Goal: Task Accomplishment & Management: Manage account settings

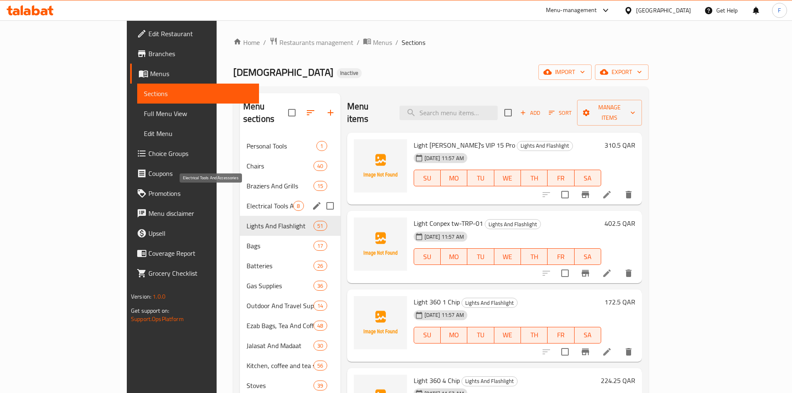
click at [247, 201] on span "Electrical Tools And Accessories" at bounding box center [270, 206] width 47 height 10
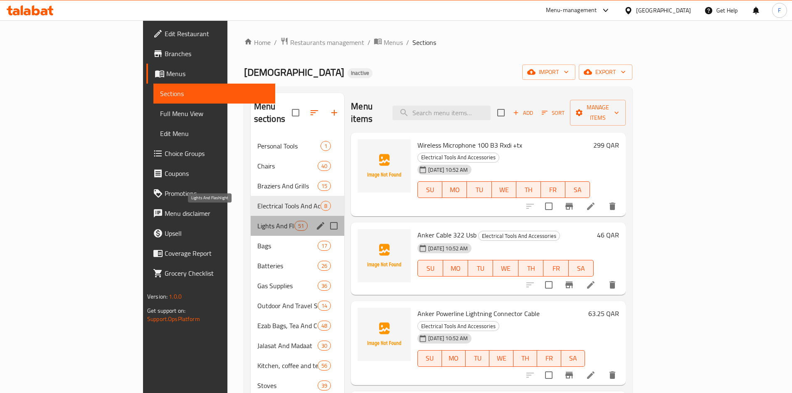
click at [257, 221] on span "Lights And Flashlight" at bounding box center [275, 226] width 37 height 10
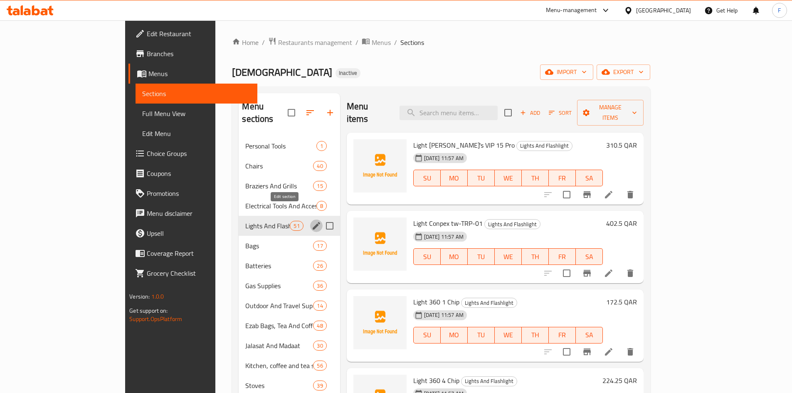
click at [313, 222] on icon "edit" at bounding box center [316, 225] width 7 height 7
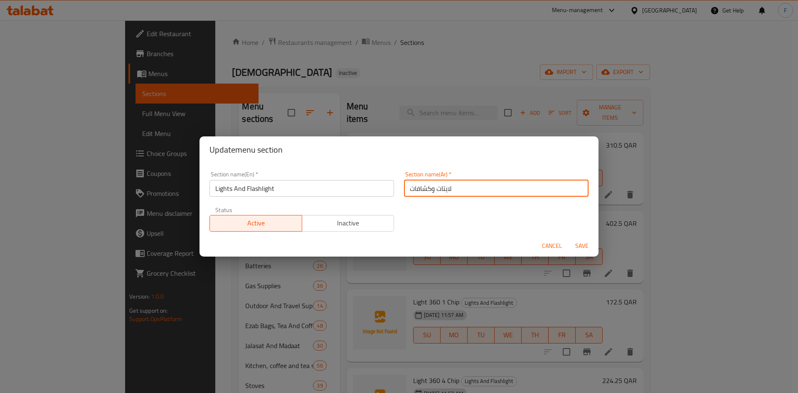
click at [426, 190] on input "لايتات وكشافات" at bounding box center [496, 188] width 185 height 17
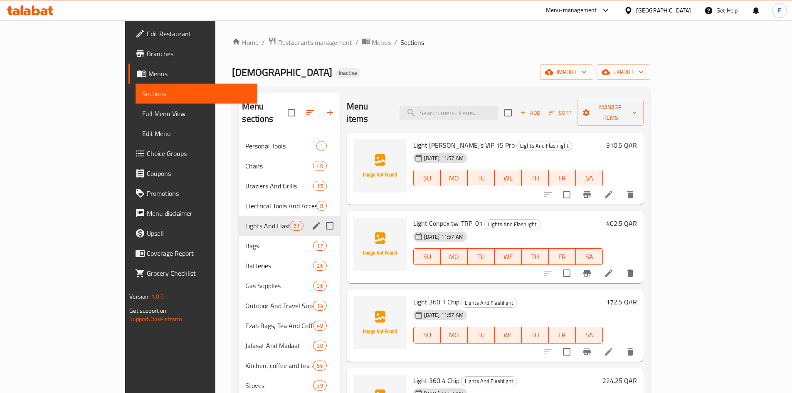
click at [310, 220] on button "edit" at bounding box center [316, 226] width 12 height 12
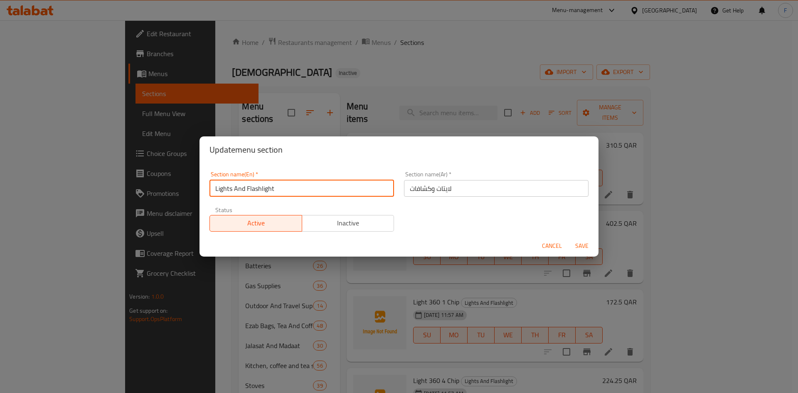
drag, startPoint x: 275, startPoint y: 188, endPoint x: 209, endPoint y: 188, distance: 66.1
click at [209, 188] on div "Section name(En)   * Lights And Flashlight Section name(En) *" at bounding box center [302, 183] width 195 height 35
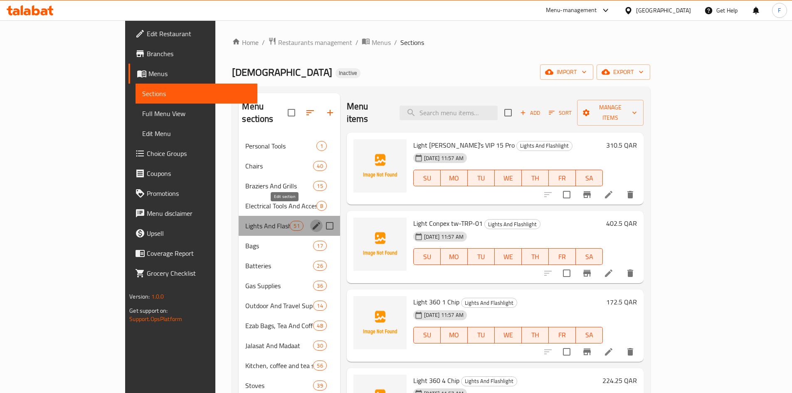
click at [313, 222] on icon "edit" at bounding box center [316, 225] width 7 height 7
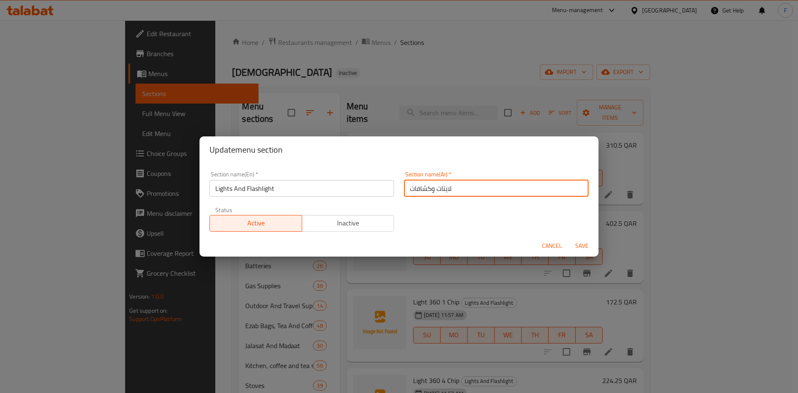
drag, startPoint x: 452, startPoint y: 190, endPoint x: 402, endPoint y: 191, distance: 49.9
click at [404, 191] on input "لايتات وكشافات" at bounding box center [496, 188] width 185 height 17
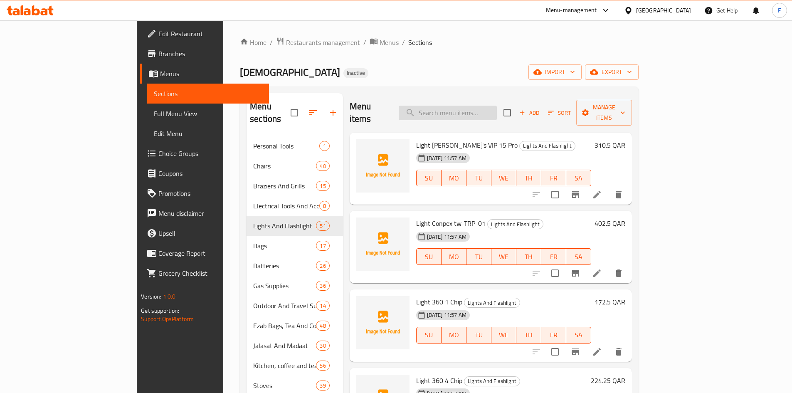
click at [471, 106] on input "search" at bounding box center [448, 113] width 98 height 15
paste input "[DEMOGRAPHIC_DATA] يد"
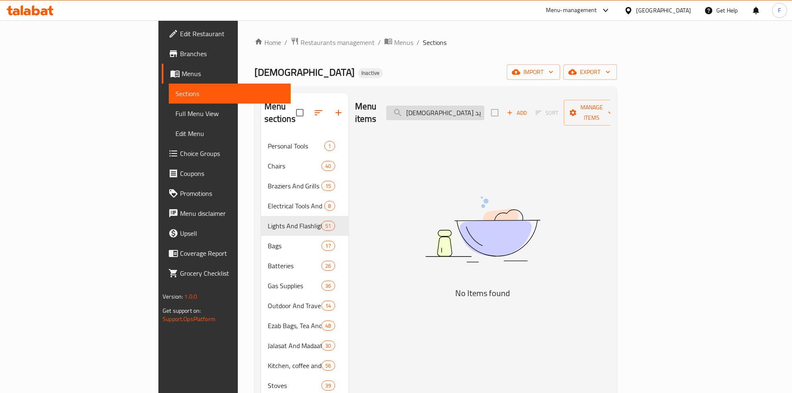
click at [476, 109] on input "[DEMOGRAPHIC_DATA] يد" at bounding box center [435, 113] width 98 height 15
click at [471, 106] on input "[DEMOGRAPHIC_DATA] يد" at bounding box center [435, 113] width 98 height 15
drag, startPoint x: 472, startPoint y: 111, endPoint x: 459, endPoint y: 111, distance: 12.5
click at [459, 111] on input "[DEMOGRAPHIC_DATA] يد" at bounding box center [435, 113] width 98 height 15
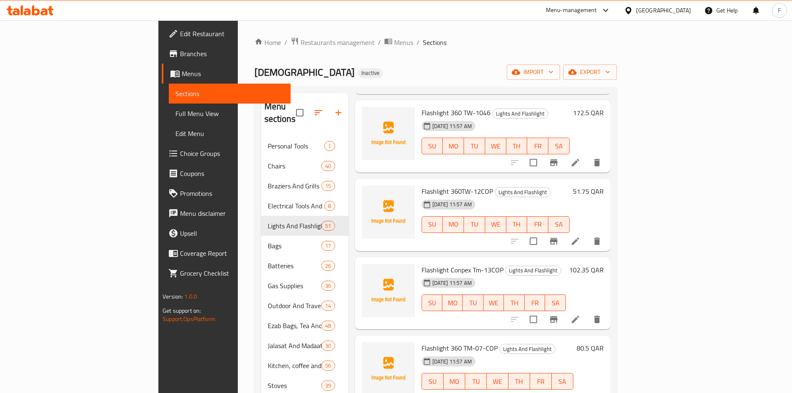
scroll to position [125, 0]
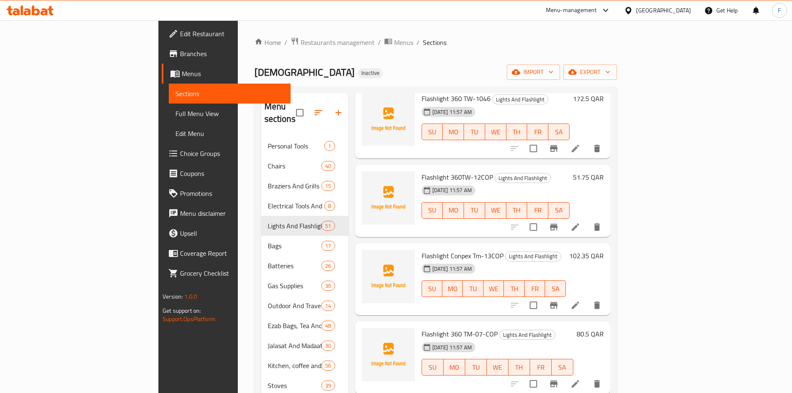
type input "[DEMOGRAPHIC_DATA]"
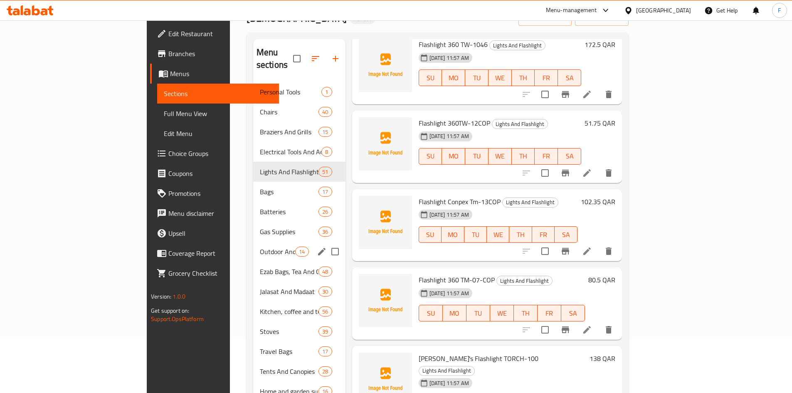
scroll to position [83, 0]
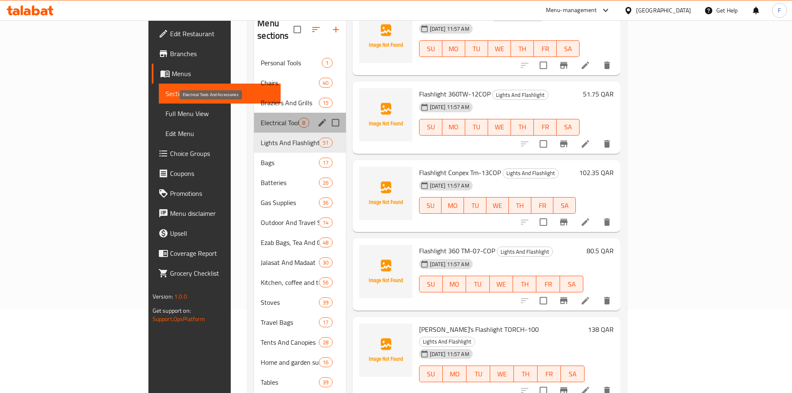
click at [261, 118] on span "Electrical Tools And Accessories" at bounding box center [280, 123] width 38 height 10
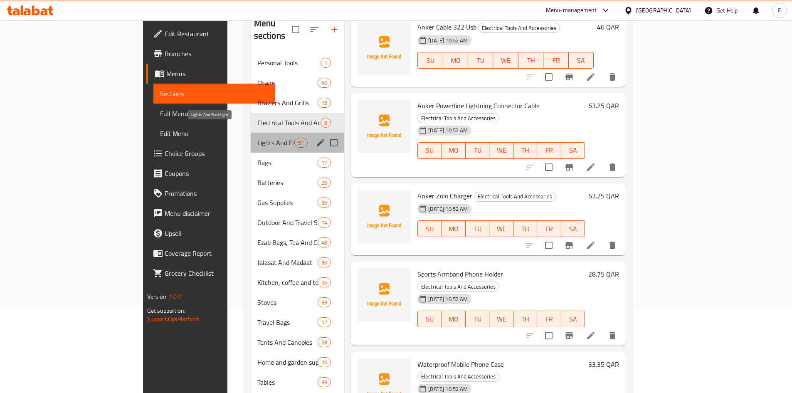
click at [257, 138] on span "Lights And Flashlight" at bounding box center [275, 143] width 37 height 10
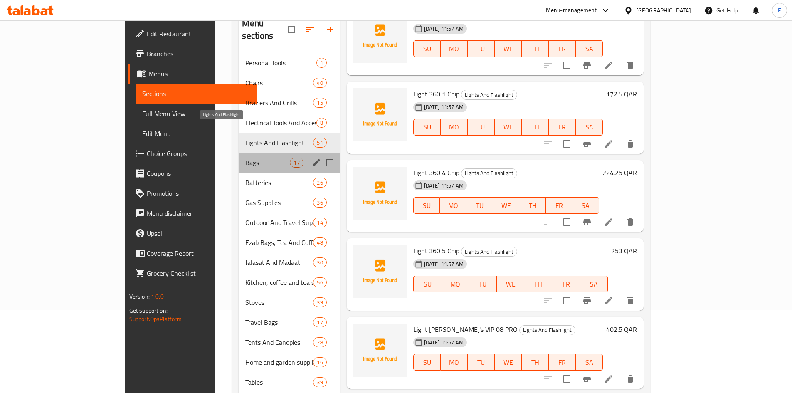
click at [245, 158] on span "Bags" at bounding box center [267, 163] width 44 height 10
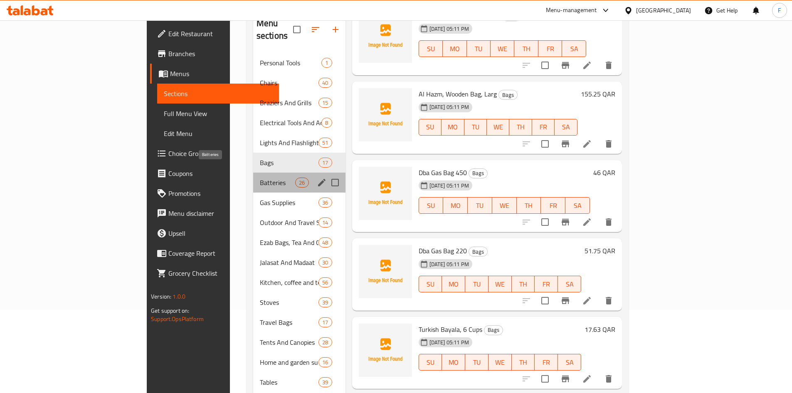
click at [260, 178] on span "Batteries" at bounding box center [277, 183] width 35 height 10
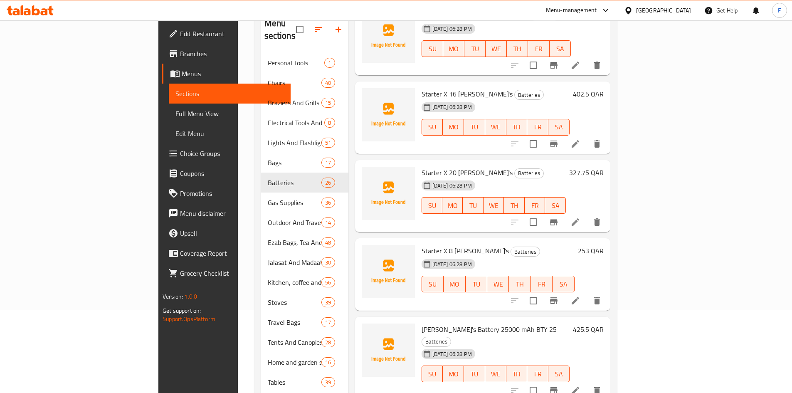
click at [422, 166] on span "Starter X 20 [PERSON_NAME]'s" at bounding box center [467, 172] width 91 height 12
click at [422, 244] on span "Starter X 8 [PERSON_NAME]'s" at bounding box center [465, 250] width 87 height 12
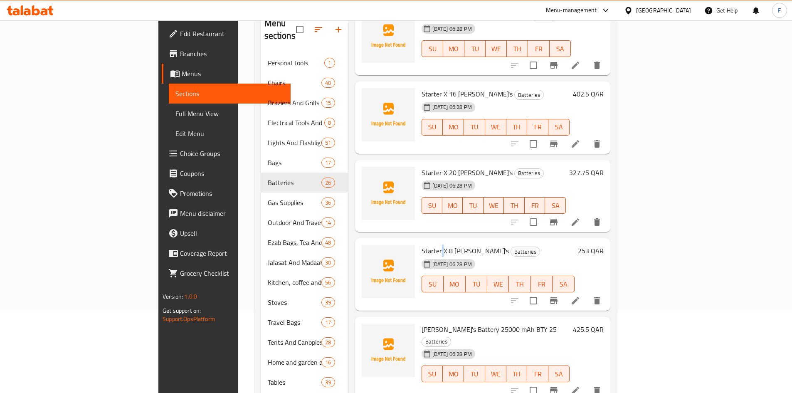
click at [422, 244] on span "Starter X 8 [PERSON_NAME]'s" at bounding box center [465, 250] width 87 height 12
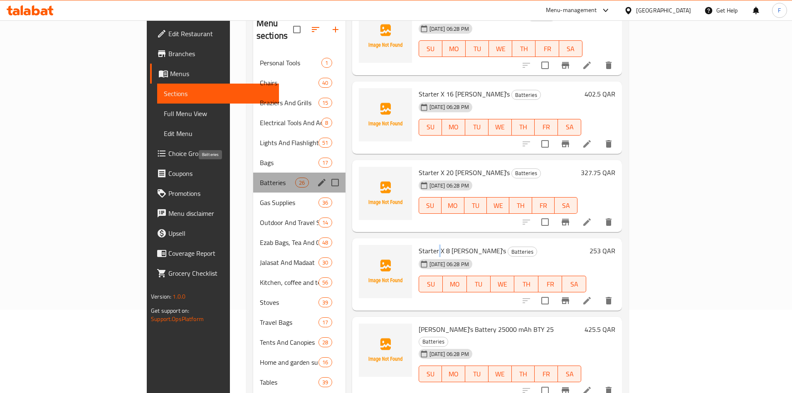
click at [260, 178] on span "Batteries" at bounding box center [277, 183] width 35 height 10
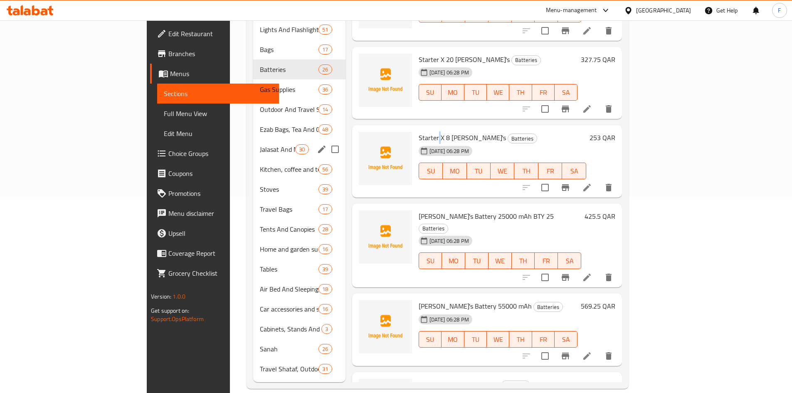
scroll to position [72, 0]
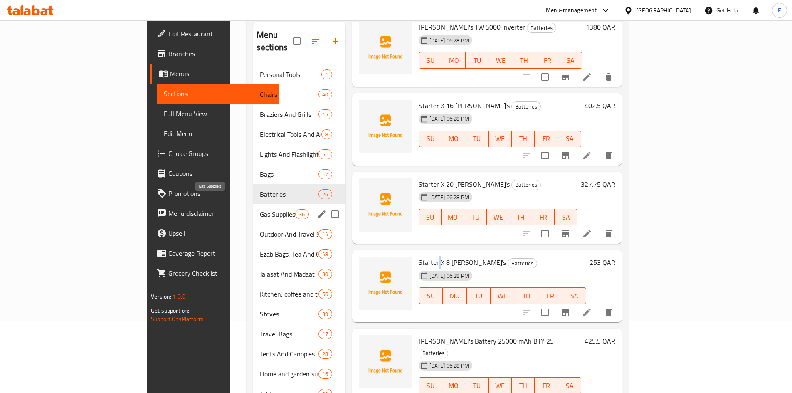
click at [260, 209] on span "Gas Supplies" at bounding box center [277, 214] width 35 height 10
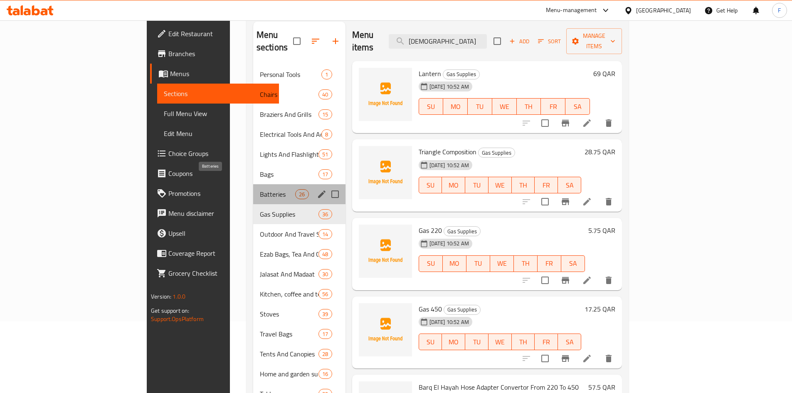
click at [260, 189] on span "Batteries" at bounding box center [277, 194] width 35 height 10
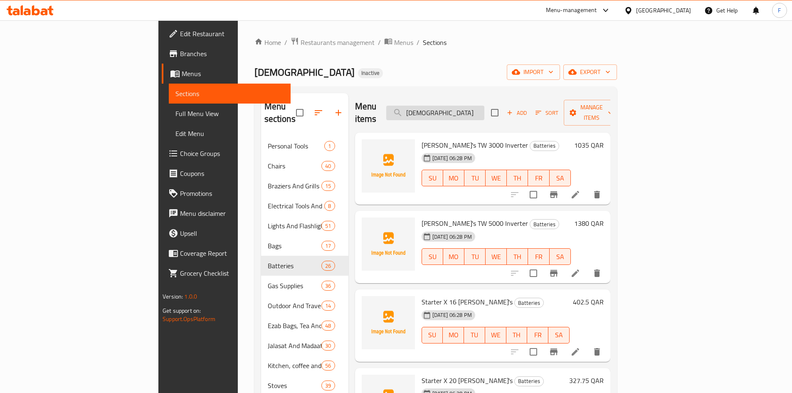
click at [476, 112] on input "[DEMOGRAPHIC_DATA]" at bounding box center [435, 113] width 98 height 15
click at [553, 74] on span "import" at bounding box center [533, 72] width 40 height 10
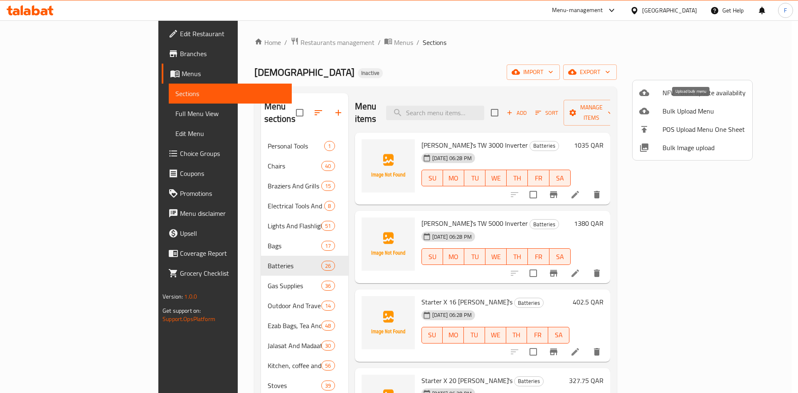
click at [679, 111] on span "Bulk Upload Menu" at bounding box center [704, 111] width 83 height 10
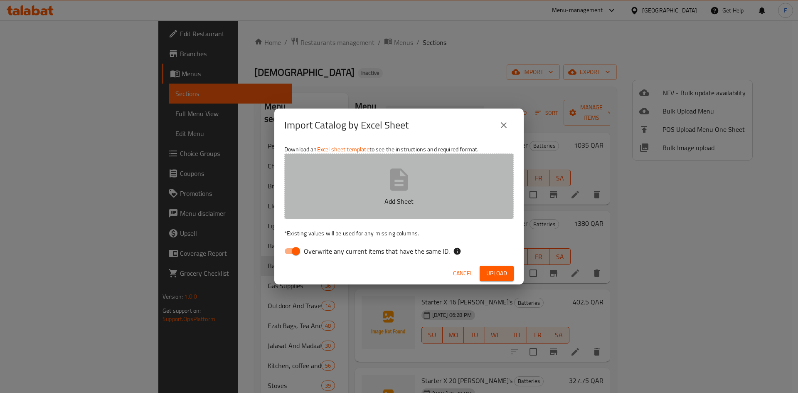
click at [398, 196] on p "Add Sheet" at bounding box center [399, 201] width 204 height 10
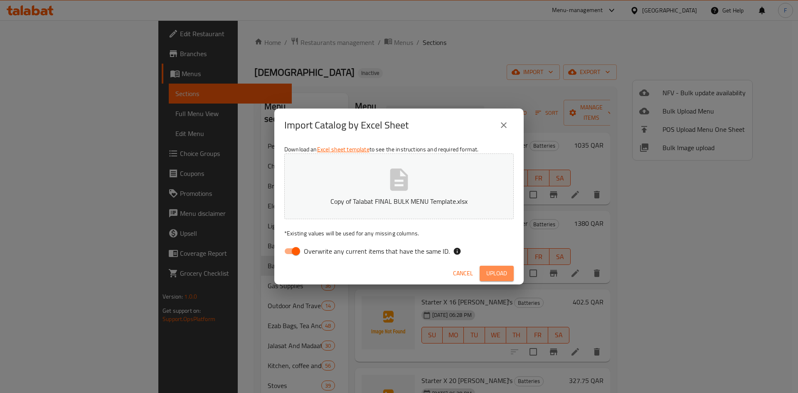
click at [489, 275] on span "Upload" at bounding box center [496, 273] width 21 height 10
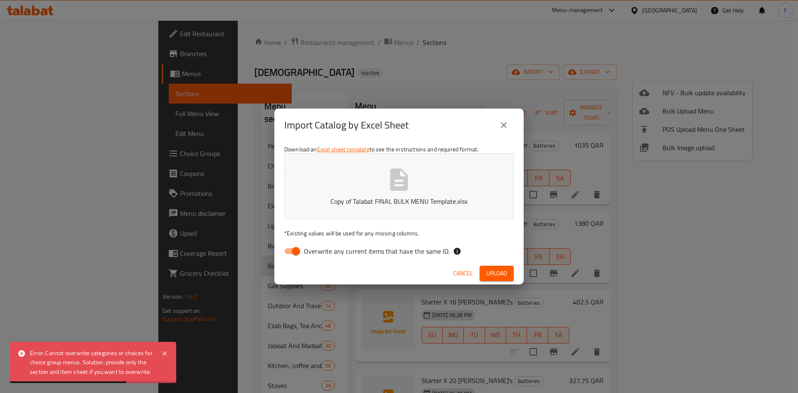
click at [97, 369] on div "Error: Cannot overwrite categories or choices for choice group menus. Solution:…" at bounding box center [91, 362] width 123 height 28
click at [58, 374] on div "Error: Cannot overwrite categories or choices for choice group menus. Solution:…" at bounding box center [91, 362] width 123 height 28
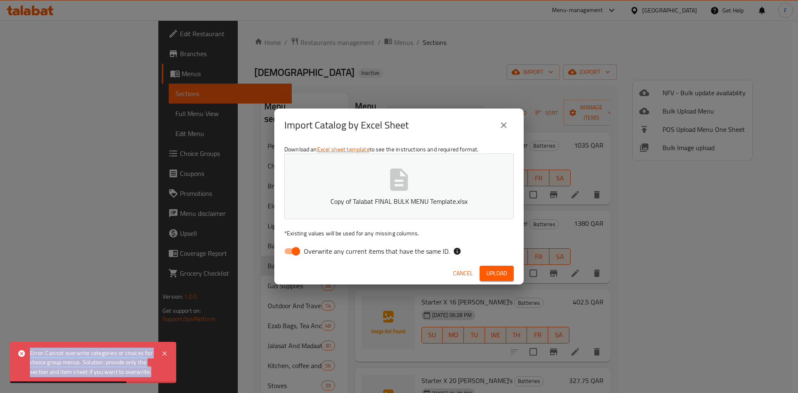
click at [58, 374] on div "Error: Cannot overwrite categories or choices for choice group menus. Solution:…" at bounding box center [91, 362] width 123 height 28
click at [168, 353] on icon at bounding box center [165, 353] width 10 height 10
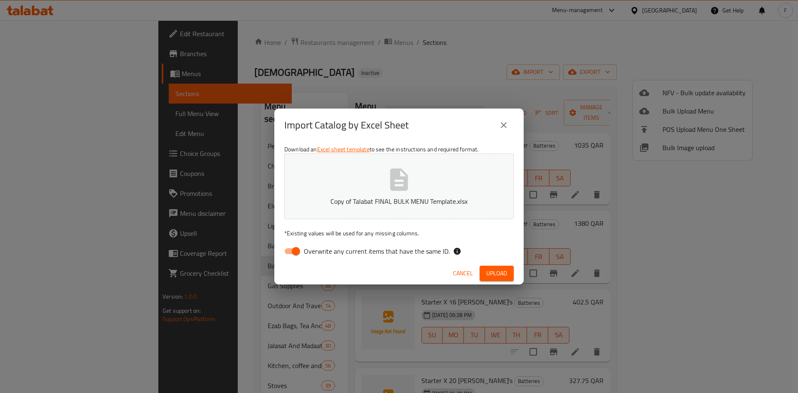
click at [506, 128] on icon "close" at bounding box center [504, 125] width 10 height 10
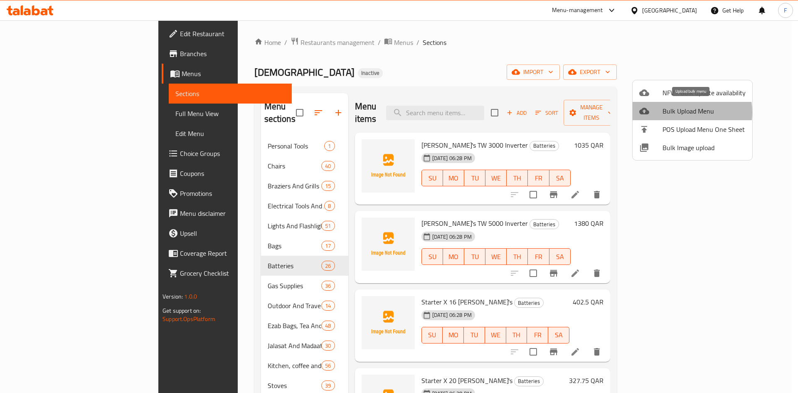
click at [682, 112] on span "Bulk Upload Menu" at bounding box center [704, 111] width 83 height 10
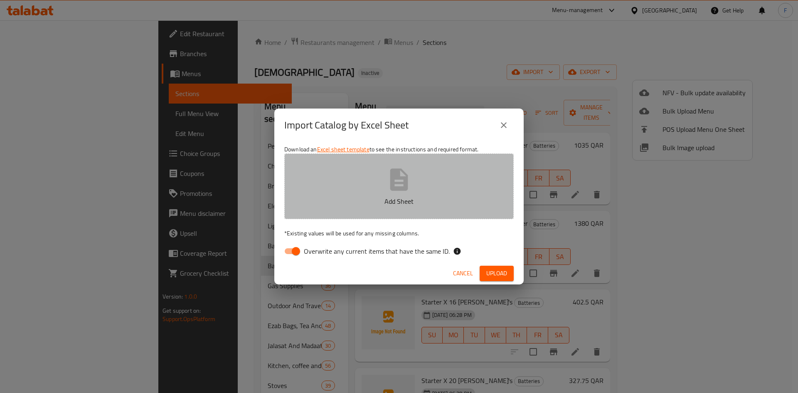
click at [407, 182] on icon "button" at bounding box center [399, 179] width 18 height 22
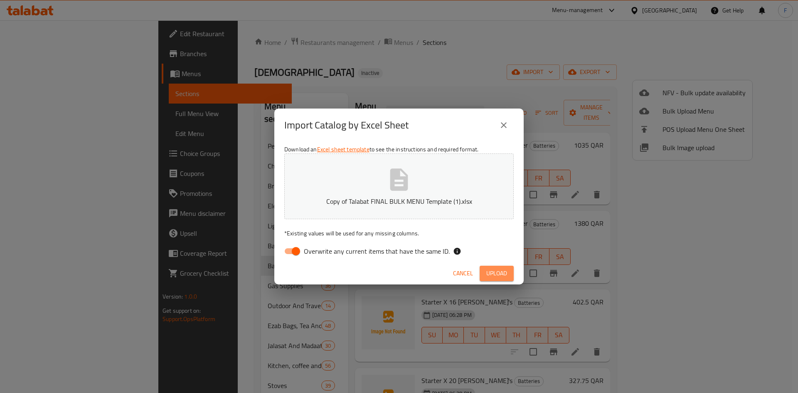
click at [497, 271] on span "Upload" at bounding box center [496, 273] width 21 height 10
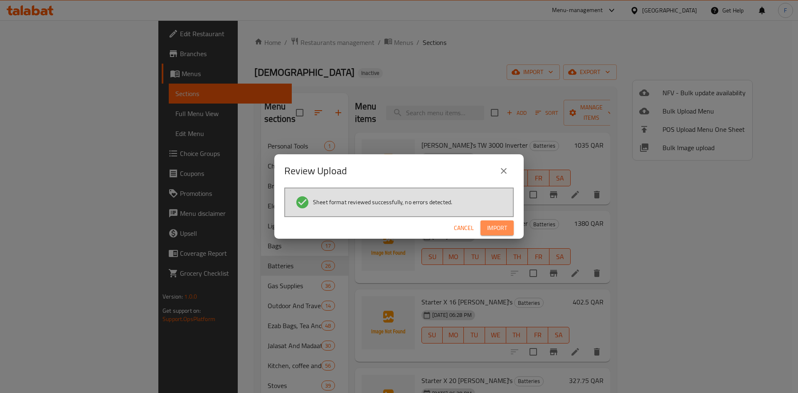
click at [494, 227] on span "Import" at bounding box center [497, 228] width 20 height 10
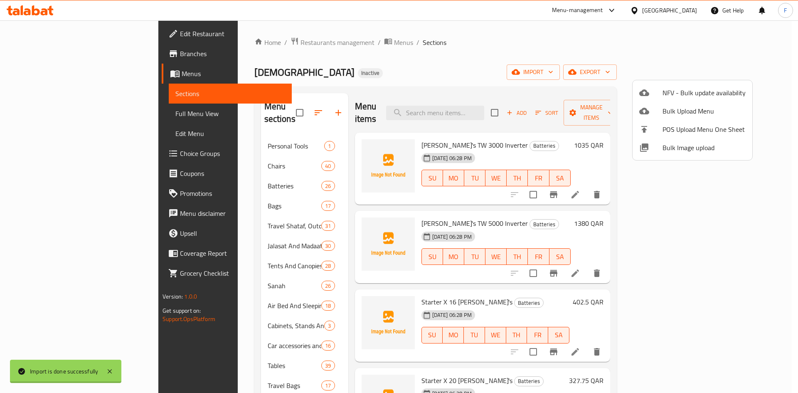
click at [229, 180] on div at bounding box center [399, 196] width 798 height 393
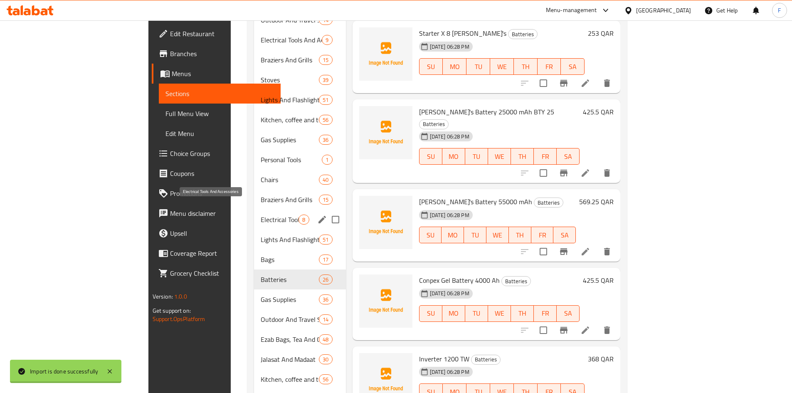
scroll to position [416, 0]
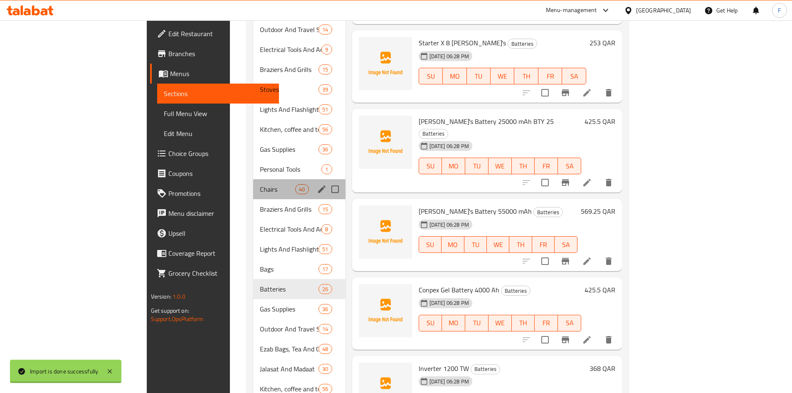
click at [253, 179] on div "Chairs 40" at bounding box center [299, 189] width 92 height 20
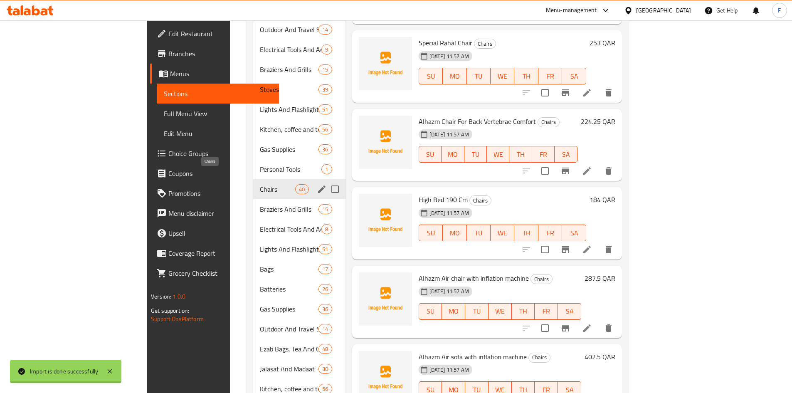
click at [260, 184] on span "Chairs" at bounding box center [277, 189] width 35 height 10
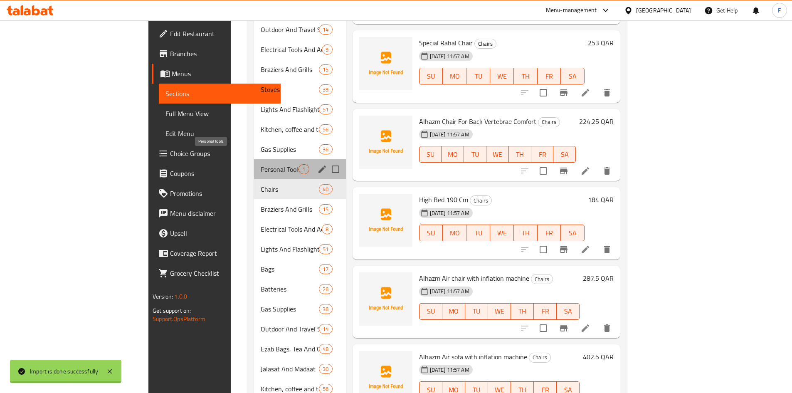
click at [261, 164] on span "Personal Tools" at bounding box center [280, 169] width 38 height 10
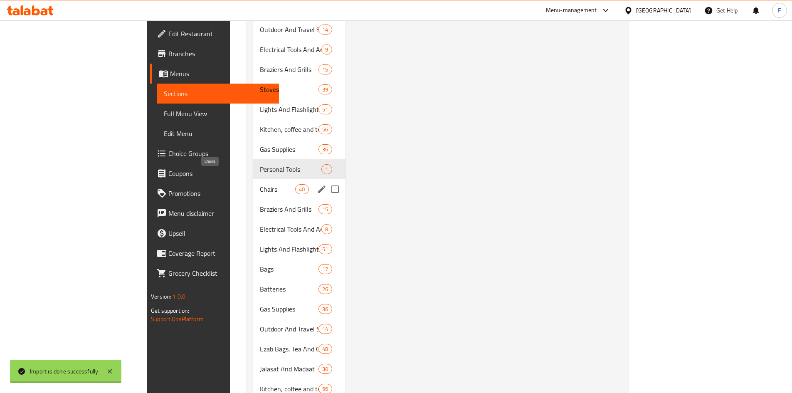
click at [260, 184] on span "Chairs" at bounding box center [277, 189] width 35 height 10
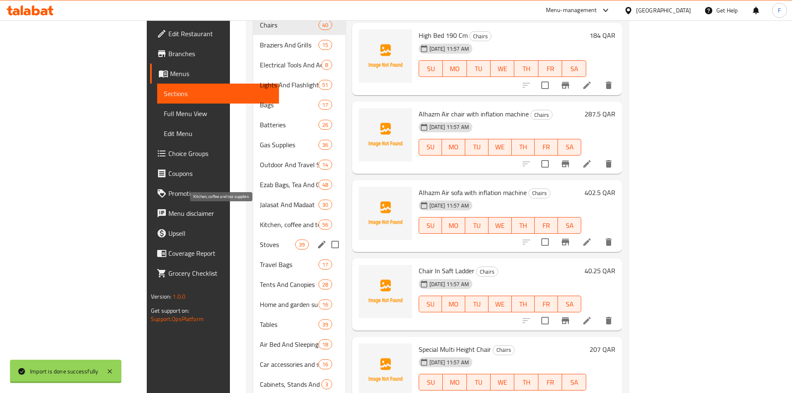
scroll to position [635, 0]
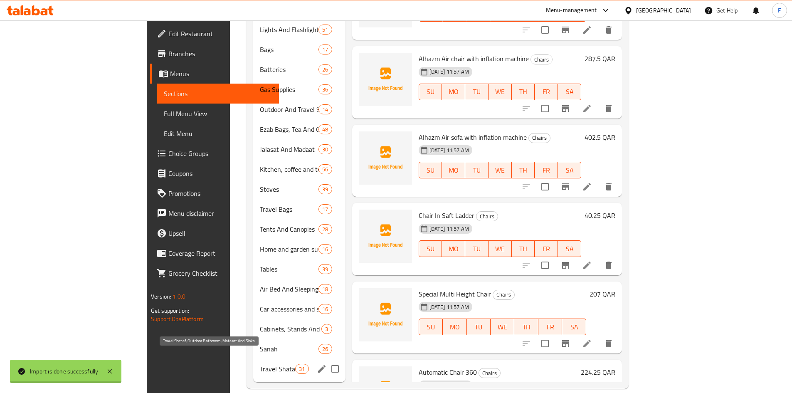
click at [260, 364] on span "Travel Shataf, Outdoor Bathroom, Matarat And Sinks" at bounding box center [277, 369] width 35 height 10
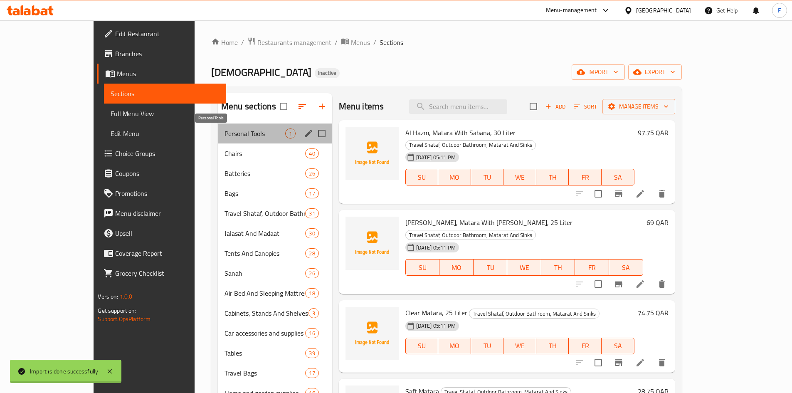
click at [245, 129] on span "Personal Tools" at bounding box center [255, 133] width 61 height 10
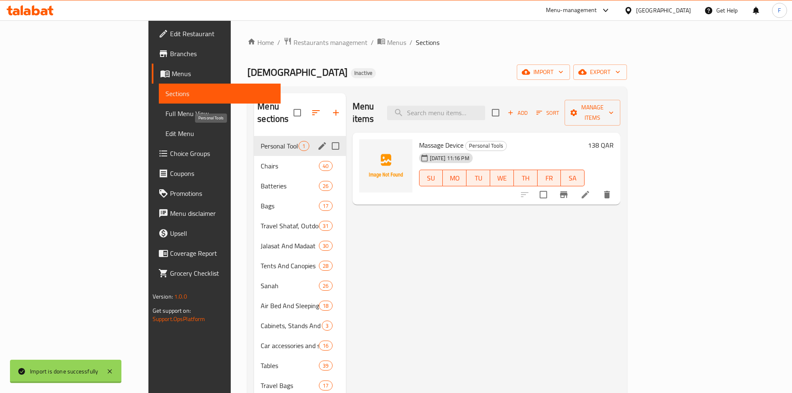
click at [261, 141] on span "Personal Tools" at bounding box center [280, 146] width 38 height 10
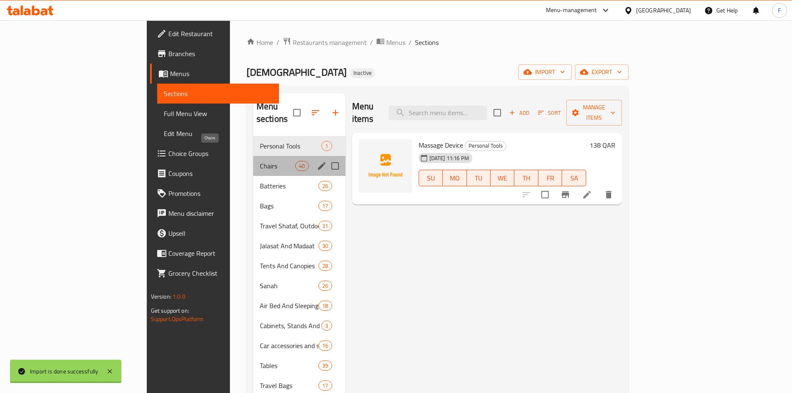
click at [260, 161] on span "Chairs" at bounding box center [277, 166] width 35 height 10
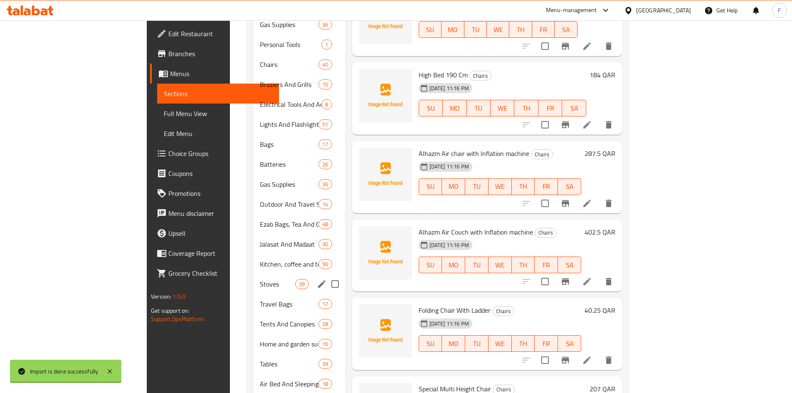
scroll to position [635, 0]
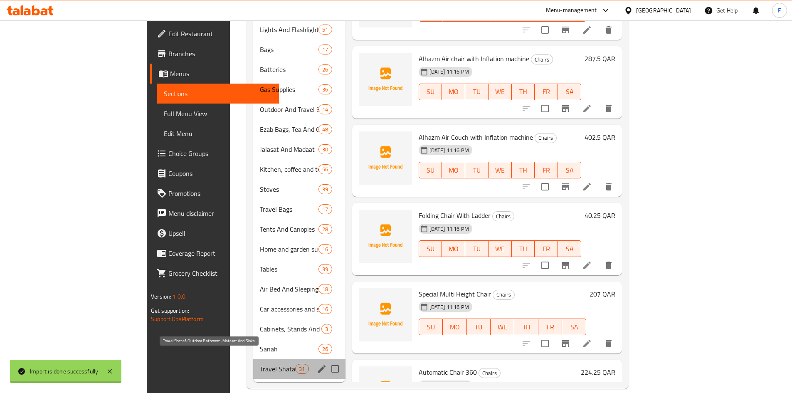
click at [260, 364] on span "Travel Shataf, Outdoor Bathroom, Matarat And Sinks" at bounding box center [277, 369] width 35 height 10
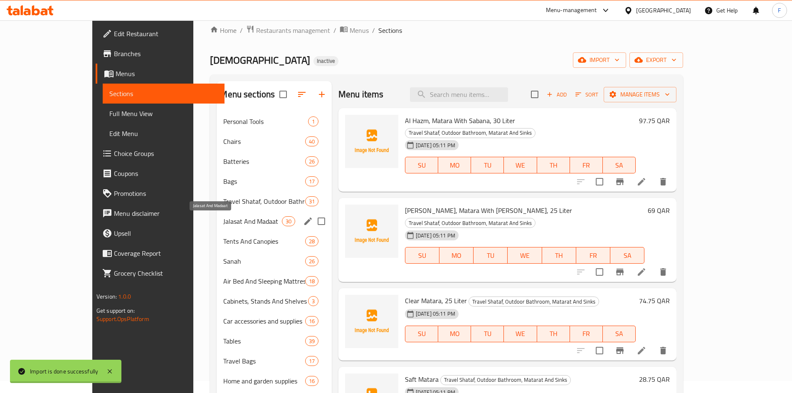
scroll to position [12, 0]
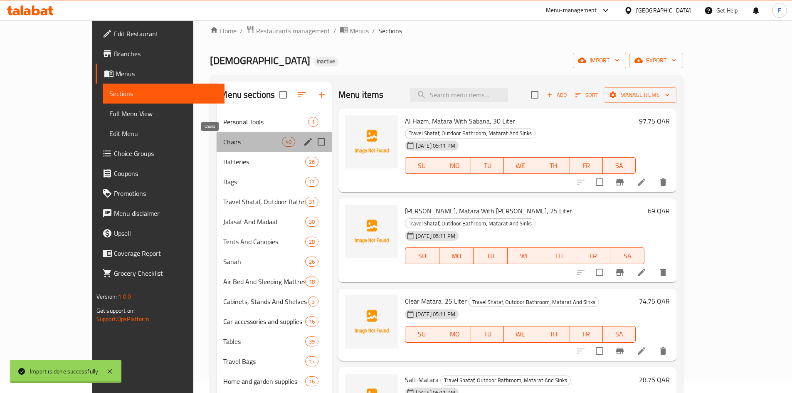
click at [225, 144] on span "Chairs" at bounding box center [252, 142] width 58 height 10
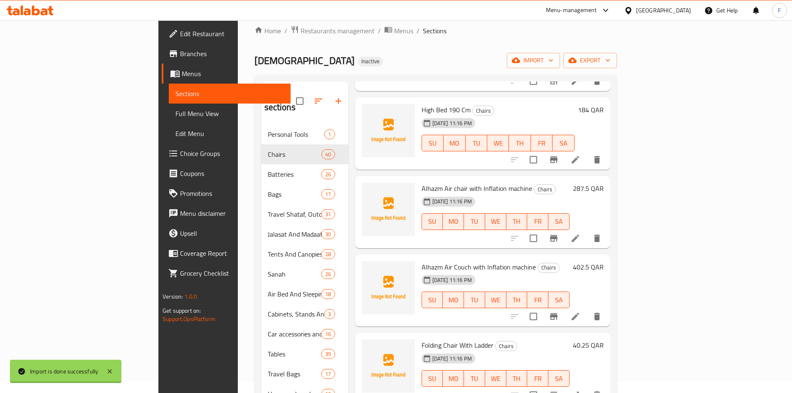
scroll to position [499, 0]
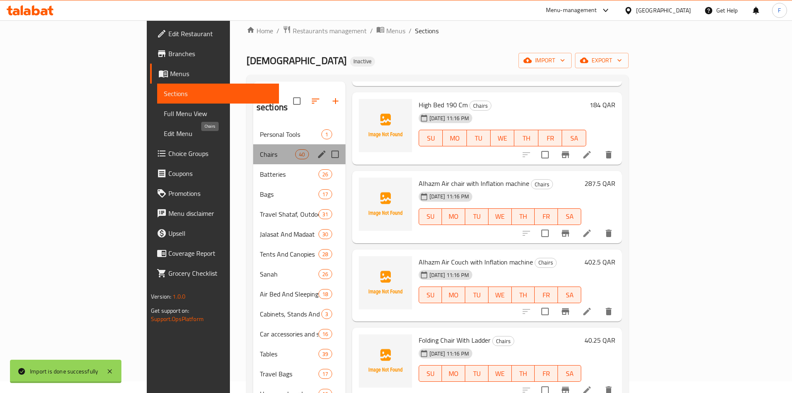
click at [260, 149] on span "Chairs" at bounding box center [277, 154] width 35 height 10
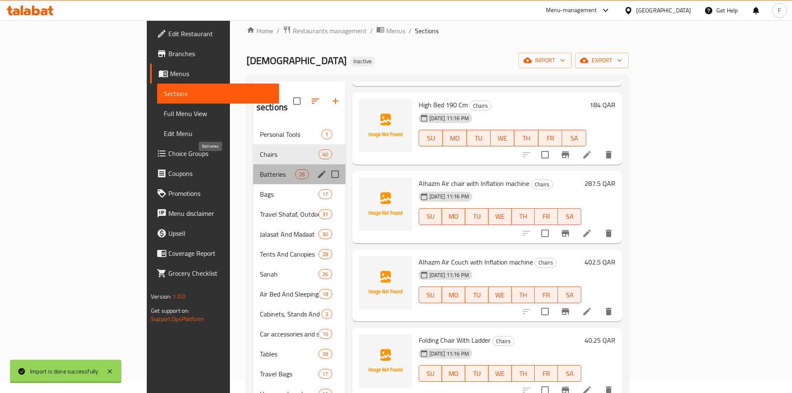
click at [260, 169] on span "Batteries" at bounding box center [277, 174] width 35 height 10
click at [260, 189] on span "Bags" at bounding box center [289, 194] width 59 height 10
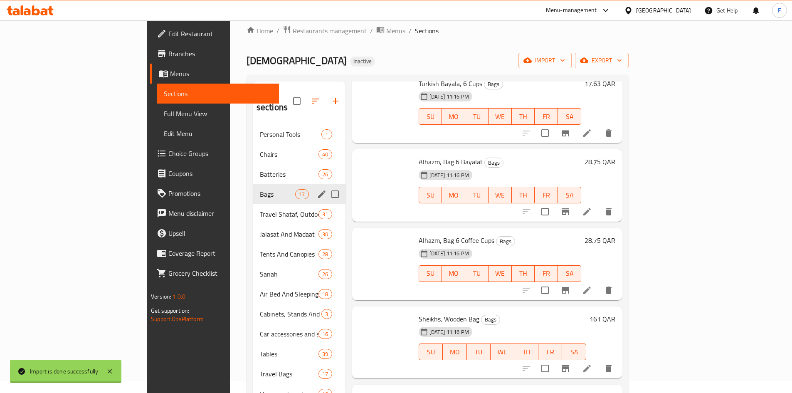
scroll to position [442, 0]
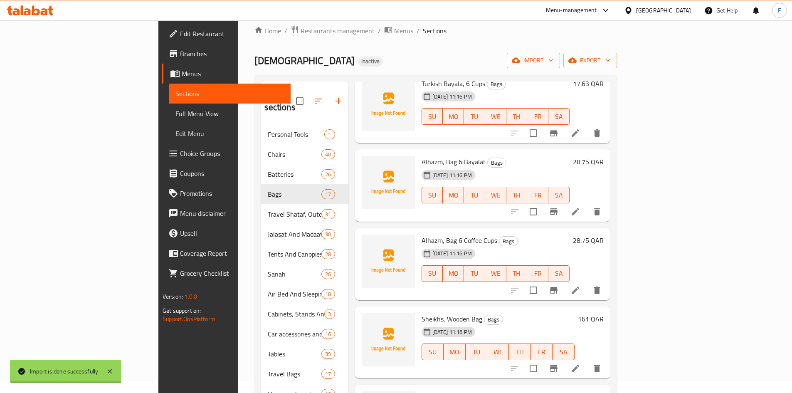
click at [422, 155] on span "Alhazm, Bag 6 Bayalat" at bounding box center [454, 161] width 64 height 12
click at [435, 155] on span "Alhazm, Bag 6 Bayalat" at bounding box center [454, 161] width 64 height 12
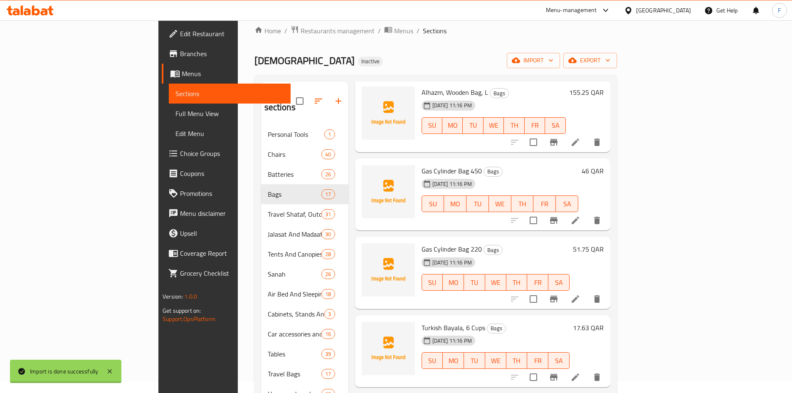
scroll to position [192, 0]
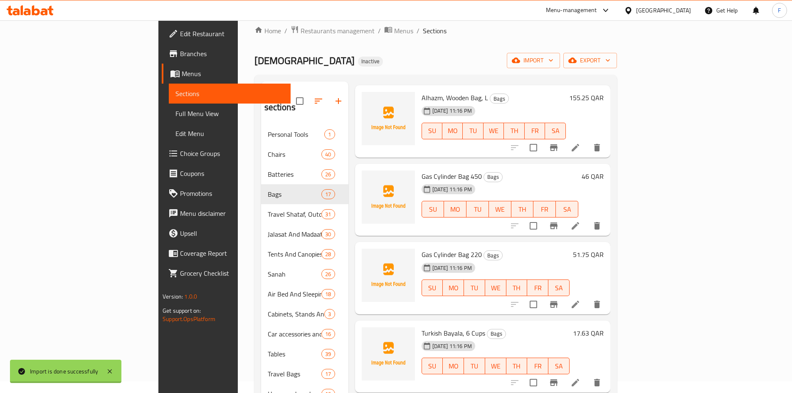
click at [422, 170] on span "Gas Cylinder Bag 450" at bounding box center [452, 176] width 60 height 12
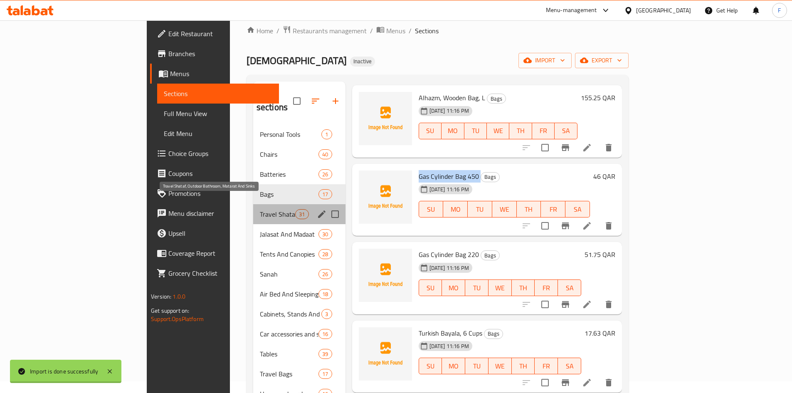
click at [260, 209] on span "Travel Shataf, Outdoor Bathroom, Matarat And Sinks" at bounding box center [277, 214] width 35 height 10
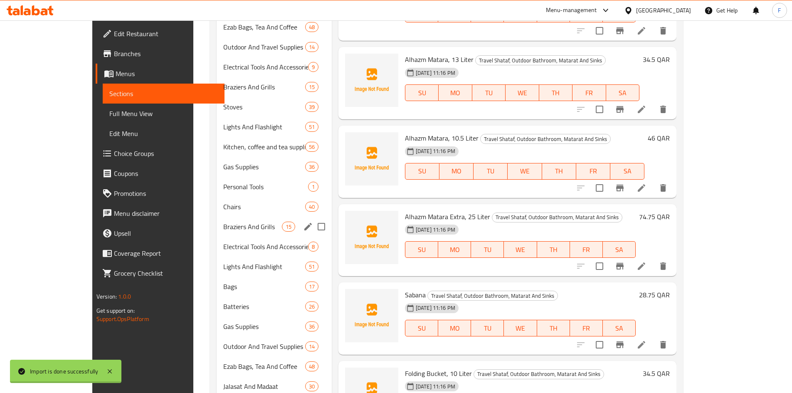
scroll to position [511, 0]
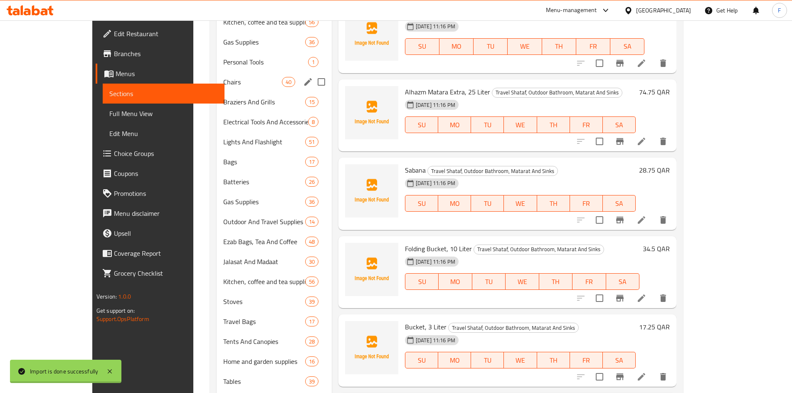
click at [223, 84] on span "Chairs" at bounding box center [252, 82] width 58 height 10
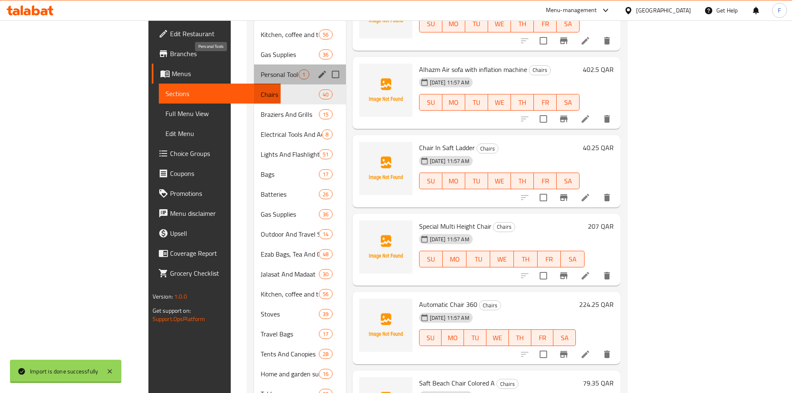
click at [261, 69] on span "Personal Tools" at bounding box center [280, 74] width 38 height 10
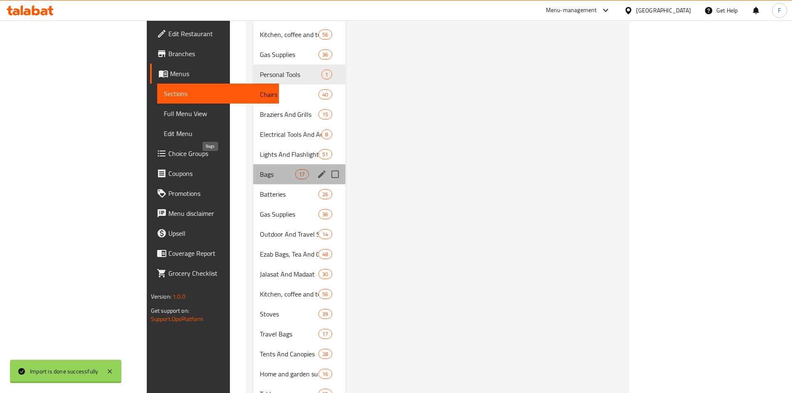
click at [260, 169] on span "Bags" at bounding box center [277, 174] width 35 height 10
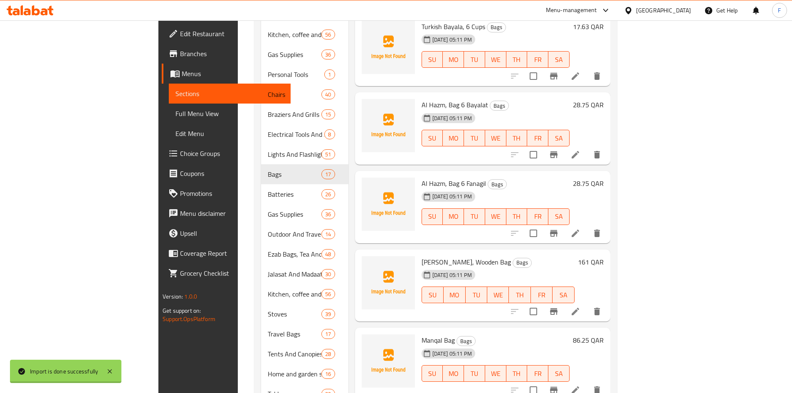
click at [418, 188] on div "[DATE] 05:11 PM" at bounding box center [437, 196] width 39 height 17
click at [422, 177] on span "Al Hazm, Bag 6 Fanagil" at bounding box center [454, 183] width 64 height 12
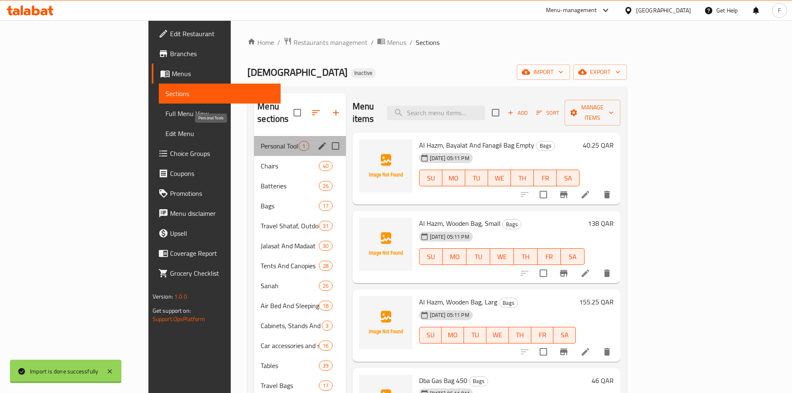
click at [261, 141] on span "Personal Tools" at bounding box center [280, 146] width 38 height 10
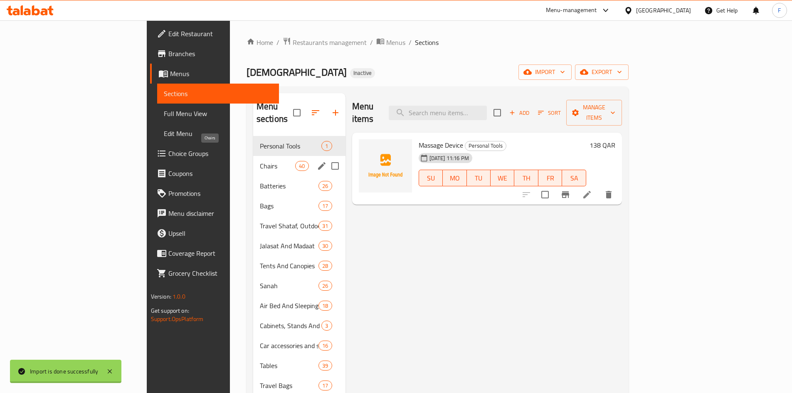
click at [260, 161] on span "Chairs" at bounding box center [277, 166] width 35 height 10
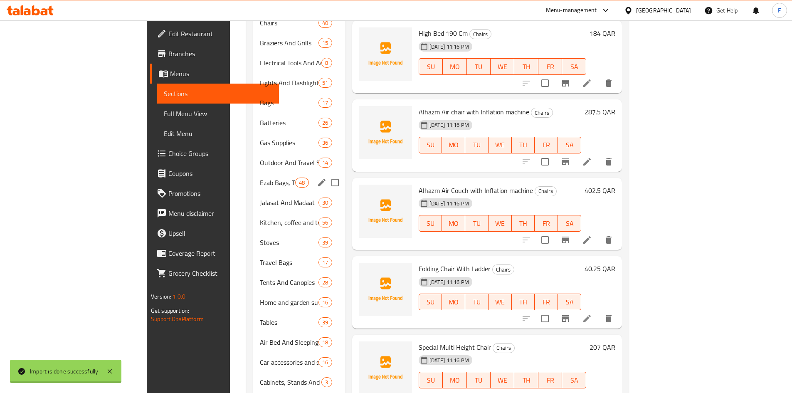
scroll to position [624, 0]
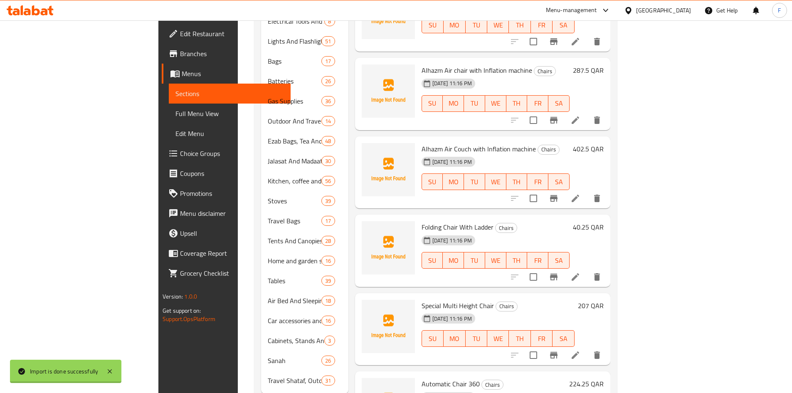
click at [422, 221] on span "Folding Chair With Ladder" at bounding box center [458, 227] width 72 height 12
click at [422, 143] on span "Alhazm Air Couch with Inflation machine" at bounding box center [479, 149] width 114 height 12
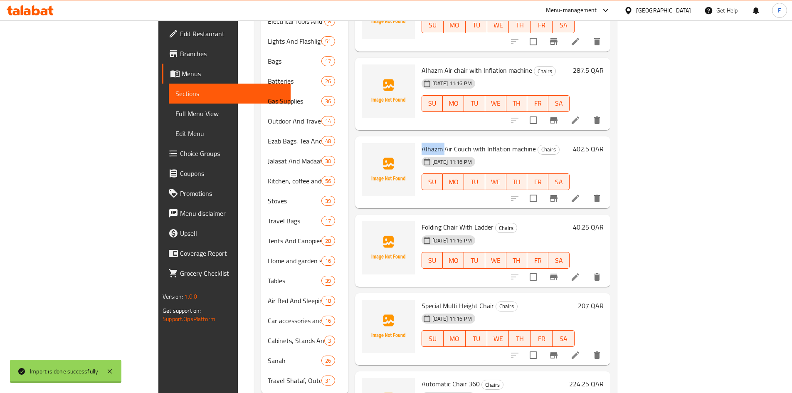
click at [422, 143] on span "Alhazm Air Couch with Inflation machine" at bounding box center [479, 149] width 114 height 12
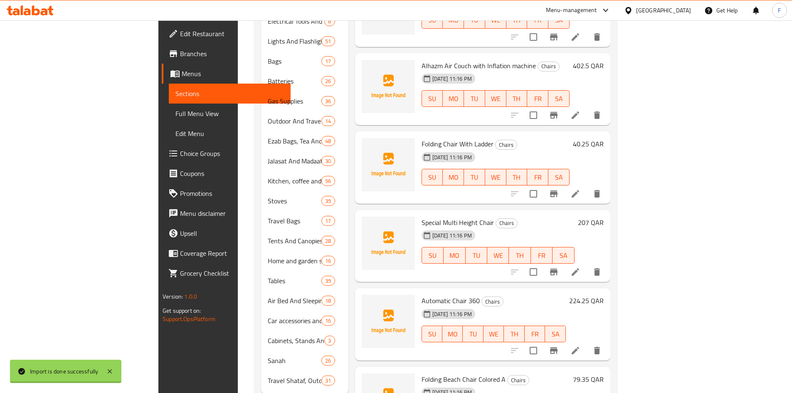
click at [422, 216] on span "Special Multi Height Chair" at bounding box center [458, 222] width 72 height 12
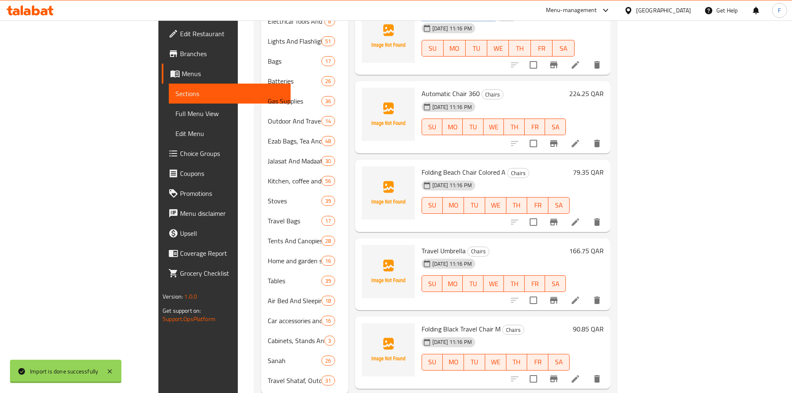
scroll to position [291, 0]
click at [422, 165] on span "Folding Beach Chair Colored A" at bounding box center [464, 171] width 84 height 12
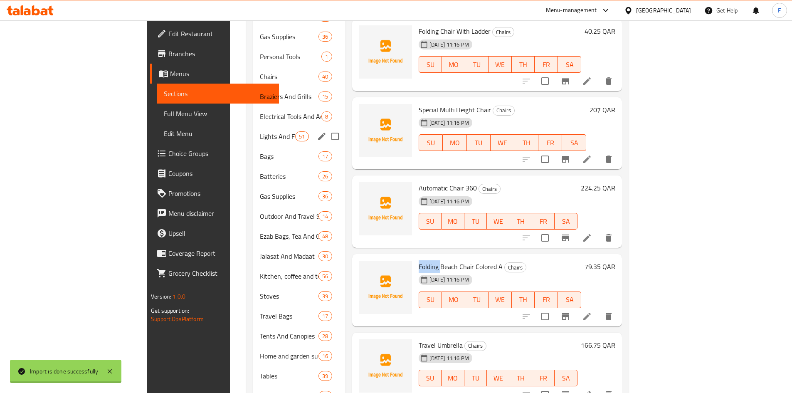
scroll to position [552, 0]
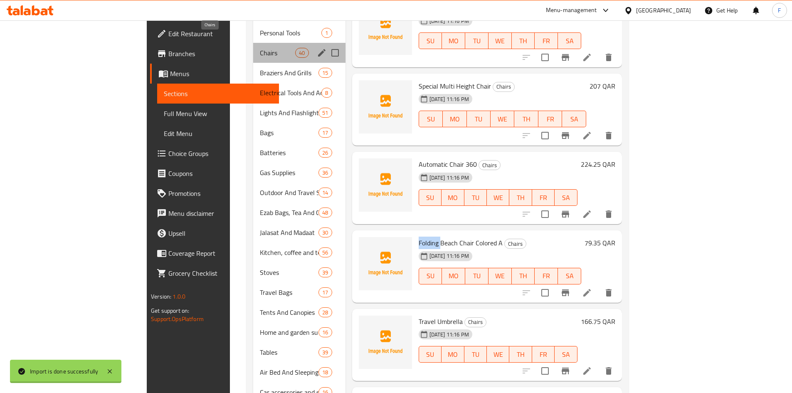
click at [260, 48] on span "Chairs" at bounding box center [277, 53] width 35 height 10
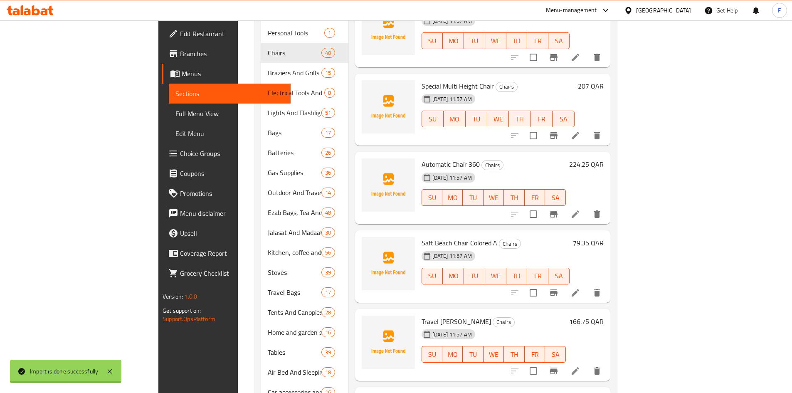
click at [422, 158] on span "Automatic Chair 360" at bounding box center [451, 164] width 58 height 12
click at [422, 237] on span "Saft Beach Chair Colored A" at bounding box center [460, 243] width 76 height 12
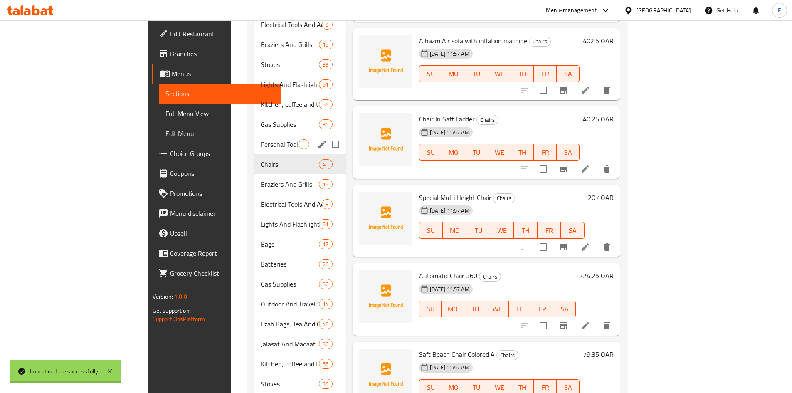
scroll to position [427, 0]
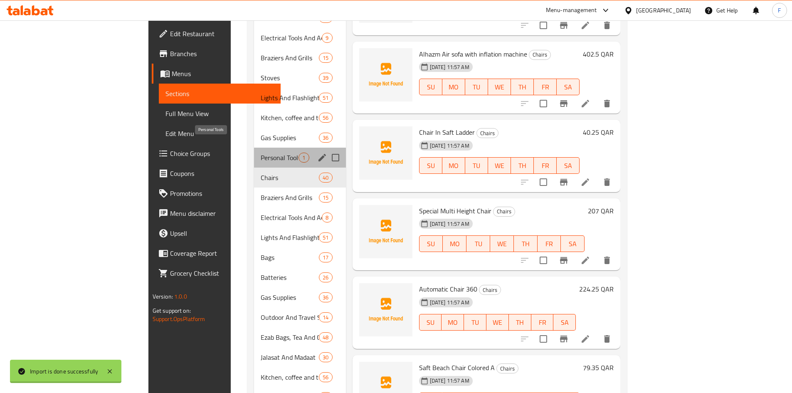
click at [261, 153] on span "Personal Tools" at bounding box center [280, 158] width 38 height 10
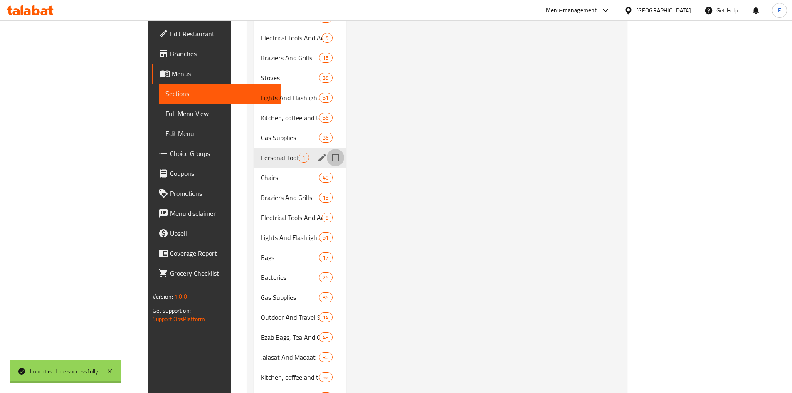
click at [327, 149] on input "Menu sections" at bounding box center [335, 157] width 17 height 17
checkbox input "true"
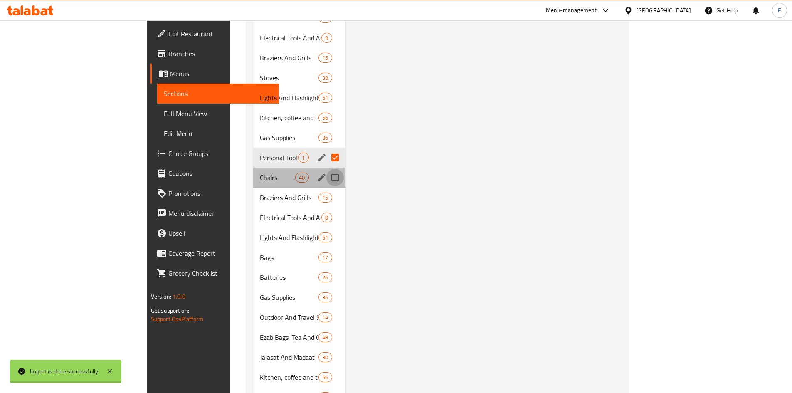
click at [326, 169] on input "Menu sections" at bounding box center [334, 177] width 17 height 17
checkbox input "true"
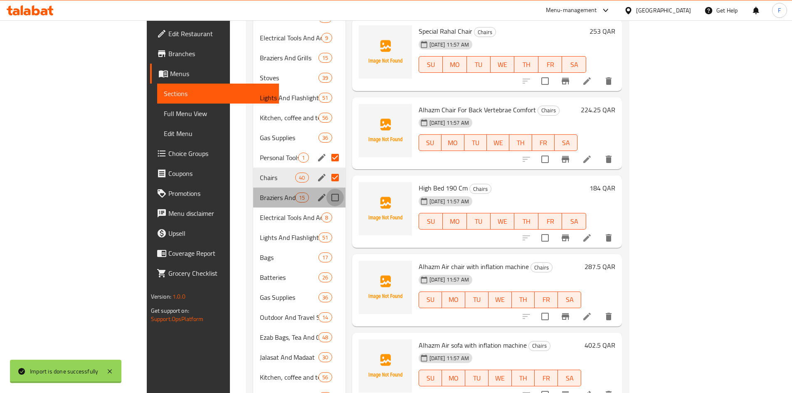
click at [326, 189] on input "Menu sections" at bounding box center [334, 197] width 17 height 17
checkbox input "true"
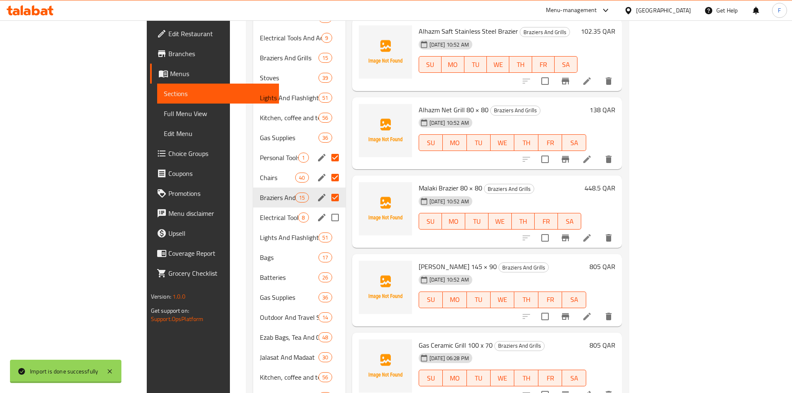
click at [326, 209] on input "Menu sections" at bounding box center [334, 217] width 17 height 17
checkbox input "true"
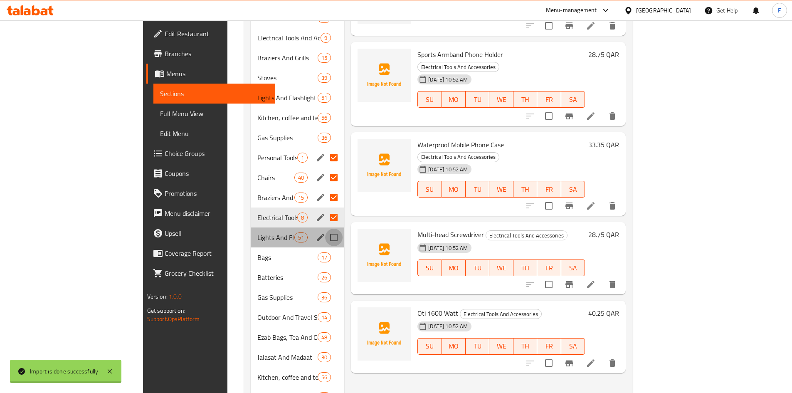
click at [325, 229] on input "Menu sections" at bounding box center [333, 237] width 17 height 17
checkbox input "true"
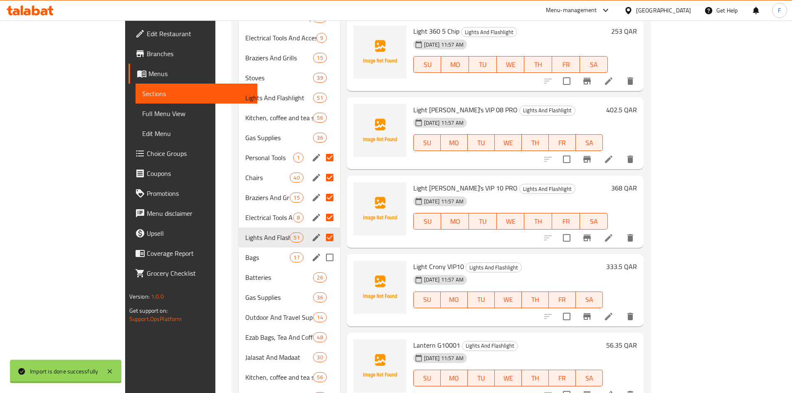
click at [321, 249] on input "Menu sections" at bounding box center [329, 257] width 17 height 17
checkbox input "true"
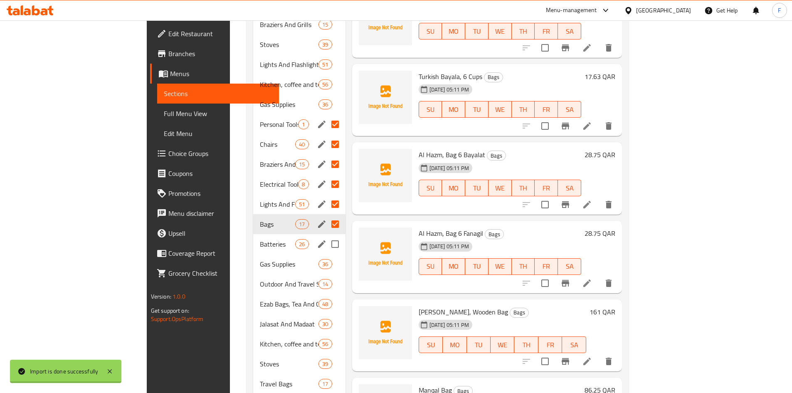
scroll to position [469, 0]
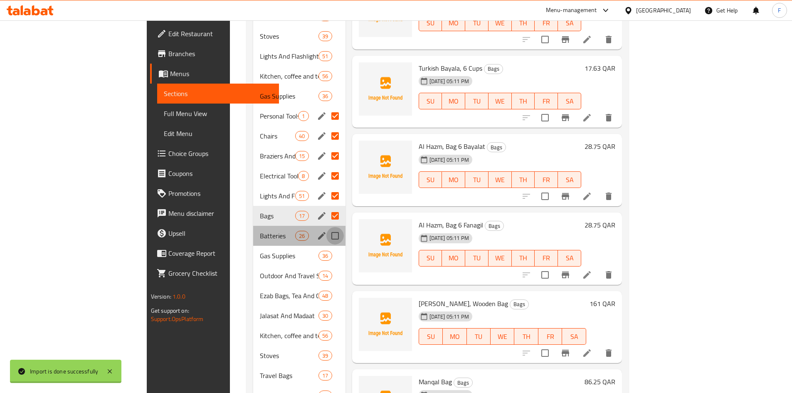
click at [326, 227] on input "Menu sections" at bounding box center [334, 235] width 17 height 17
checkbox input "true"
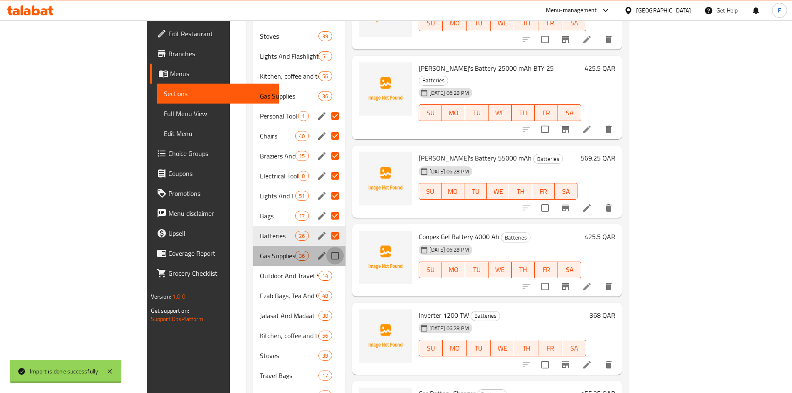
click at [326, 247] on input "Menu sections" at bounding box center [334, 255] width 17 height 17
checkbox input "true"
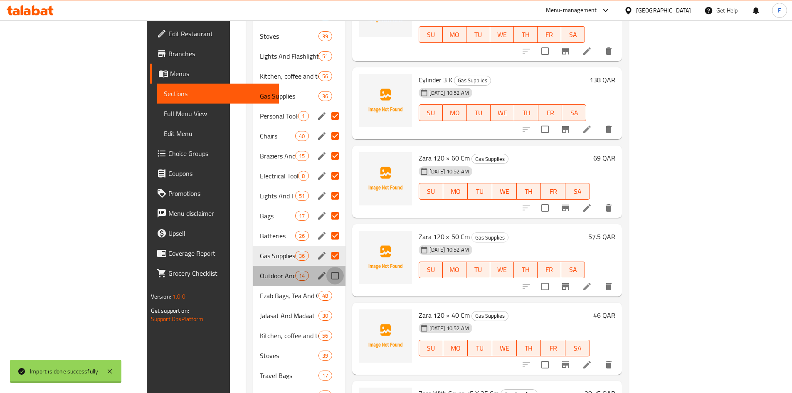
click at [326, 267] on input "Menu sections" at bounding box center [334, 275] width 17 height 17
checkbox input "true"
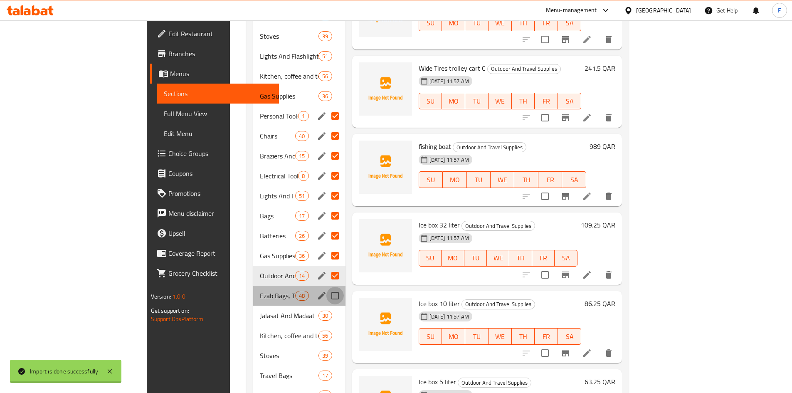
click at [326, 287] on input "Menu sections" at bounding box center [334, 295] width 17 height 17
checkbox input "true"
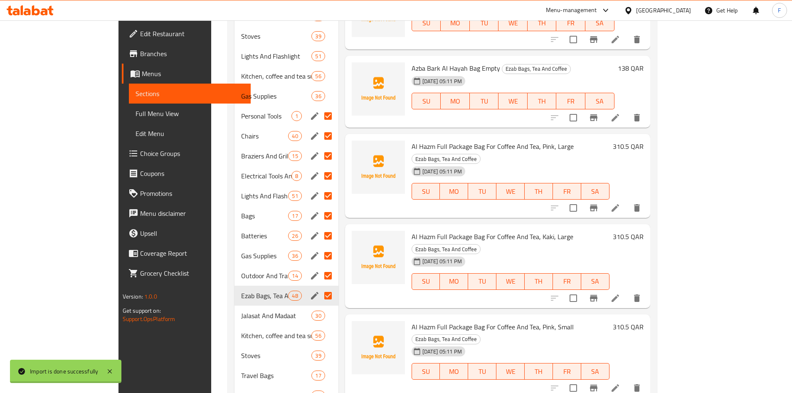
scroll to position [552, 0]
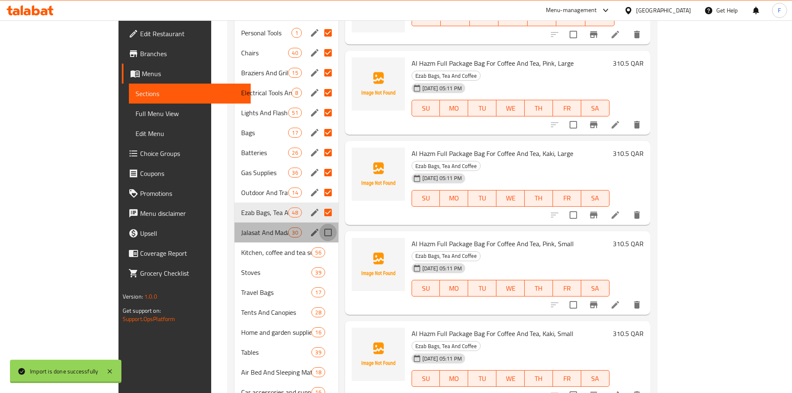
click at [319, 224] on input "Menu sections" at bounding box center [327, 232] width 17 height 17
checkbox input "true"
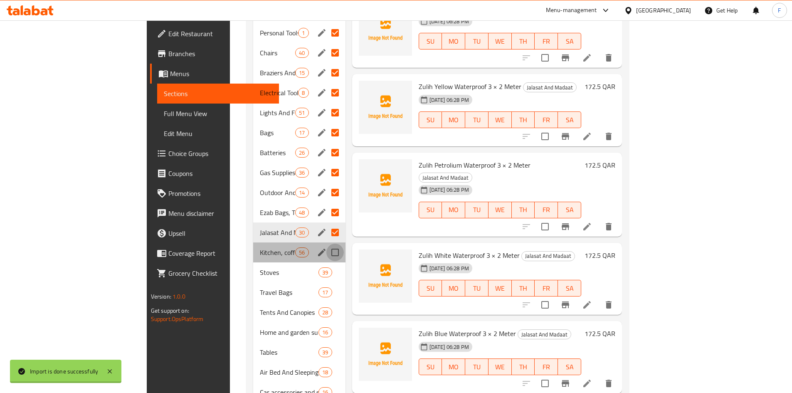
click at [326, 244] on input "Menu sections" at bounding box center [334, 252] width 17 height 17
checkbox input "true"
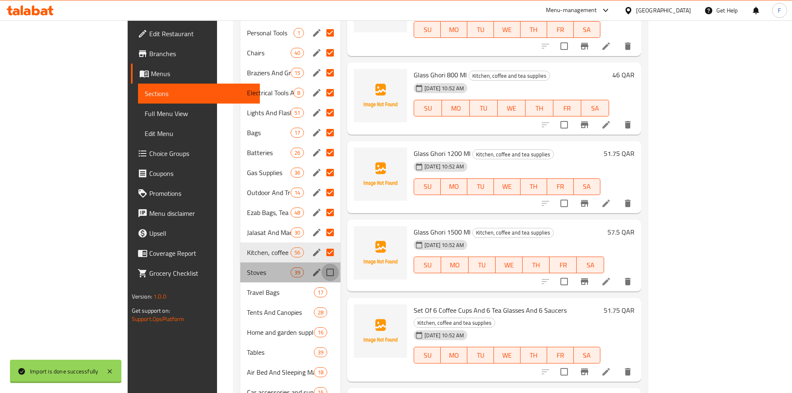
drag, startPoint x: 299, startPoint y: 258, endPoint x: 299, endPoint y: 275, distance: 17.5
click at [321, 264] on input "Menu sections" at bounding box center [329, 272] width 17 height 17
checkbox input "true"
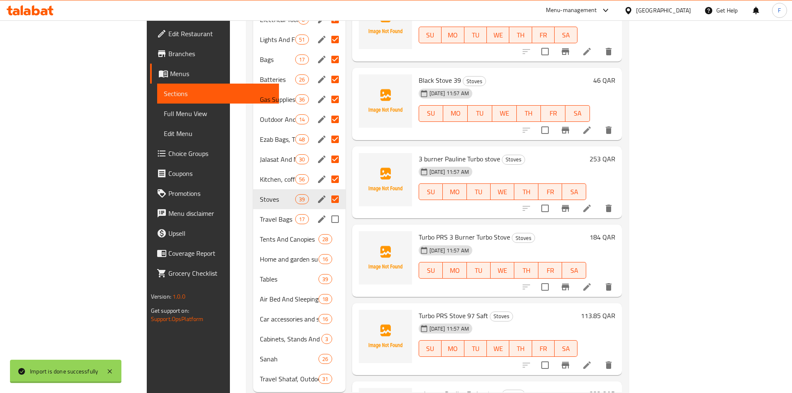
scroll to position [635, 0]
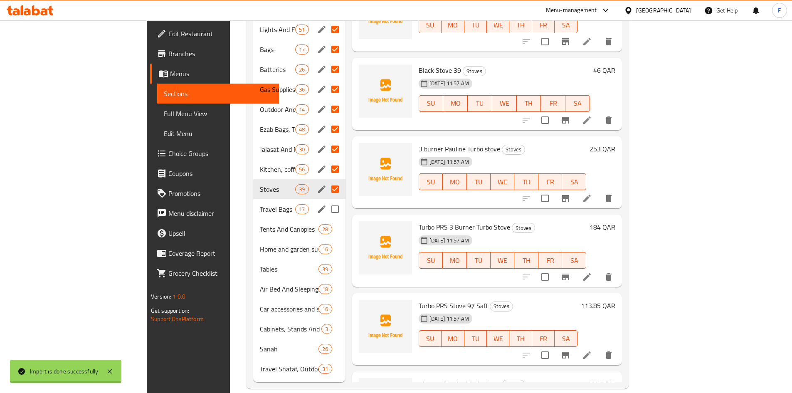
click at [326, 200] on input "Menu sections" at bounding box center [334, 208] width 17 height 17
checkbox input "true"
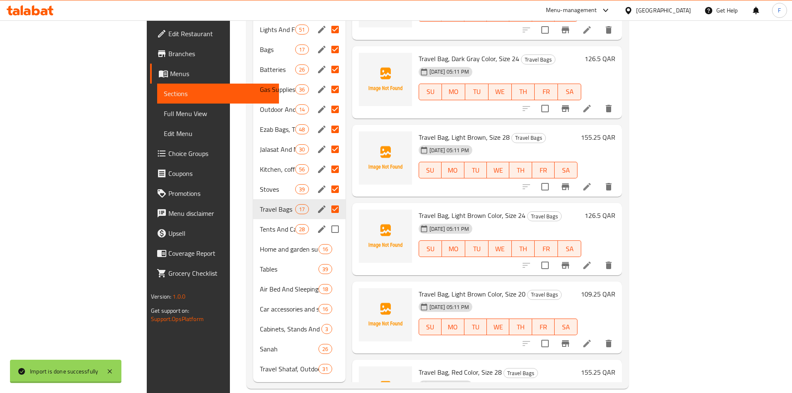
click at [326, 220] on input "Menu sections" at bounding box center [334, 228] width 17 height 17
checkbox input "true"
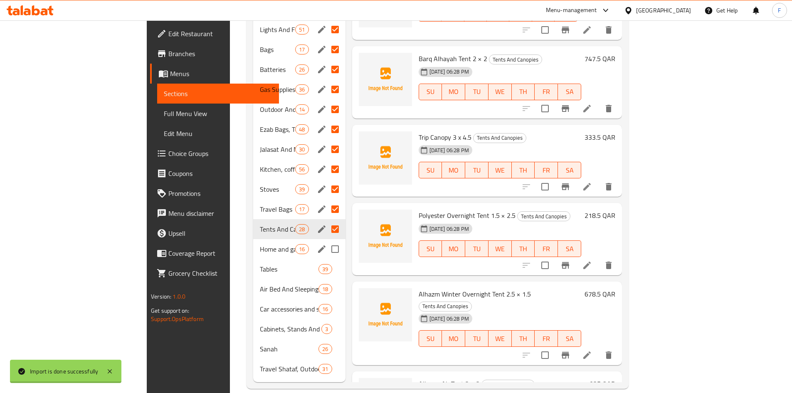
click at [326, 240] on input "Menu sections" at bounding box center [334, 248] width 17 height 17
checkbox input "true"
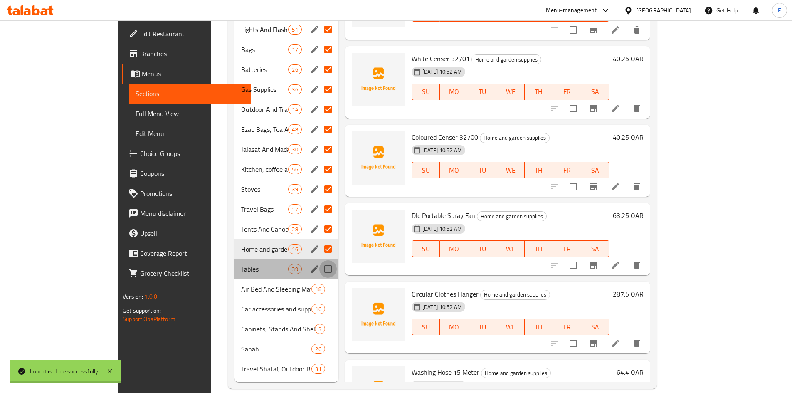
click at [319, 260] on input "Menu sections" at bounding box center [327, 268] width 17 height 17
checkbox input "true"
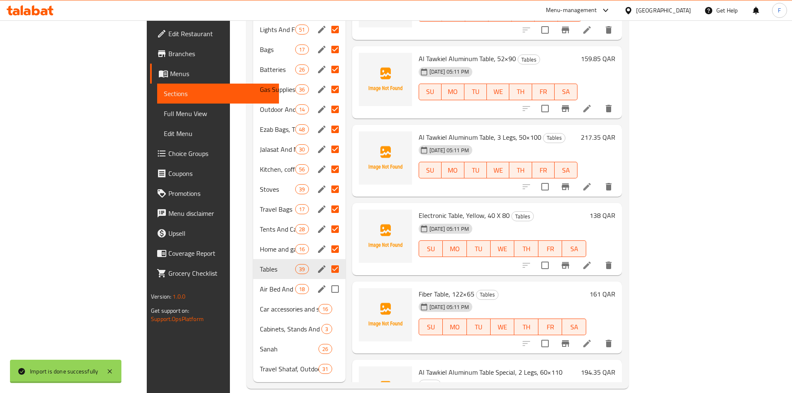
click at [326, 280] on input "Menu sections" at bounding box center [334, 288] width 17 height 17
checkbox input "true"
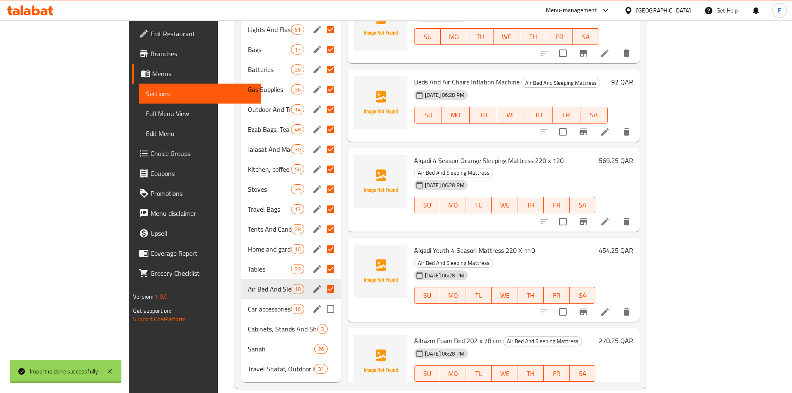
click at [322, 300] on input "Menu sections" at bounding box center [330, 308] width 17 height 17
checkbox input "true"
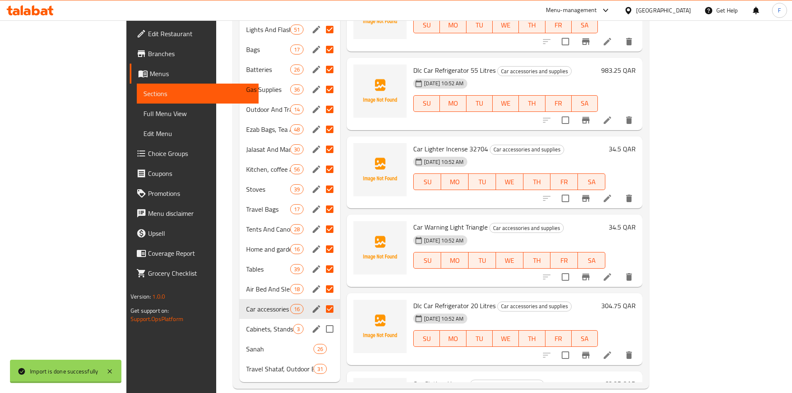
click at [321, 320] on input "Menu sections" at bounding box center [329, 328] width 17 height 17
checkbox input "true"
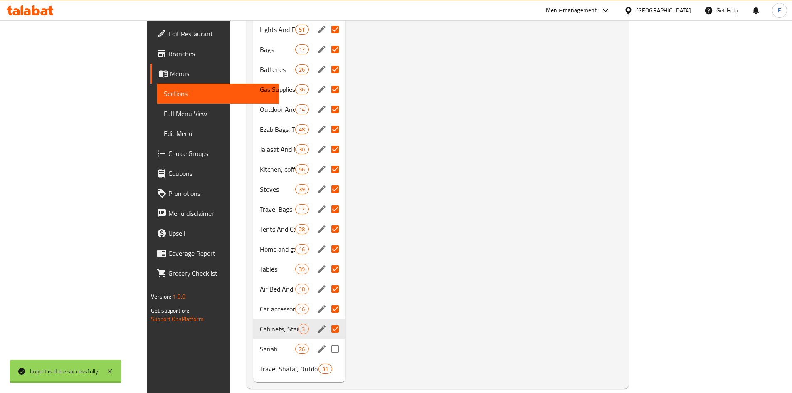
click at [326, 340] on input "Menu sections" at bounding box center [334, 348] width 17 height 17
checkbox input "true"
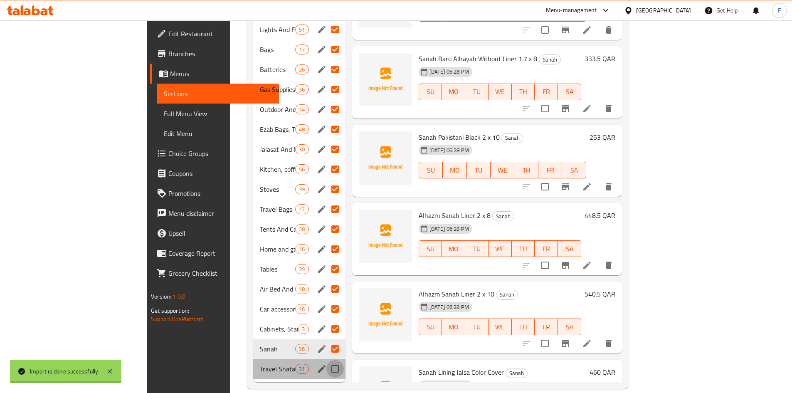
click at [326, 360] on input "Menu sections" at bounding box center [334, 368] width 17 height 17
checkbox input "true"
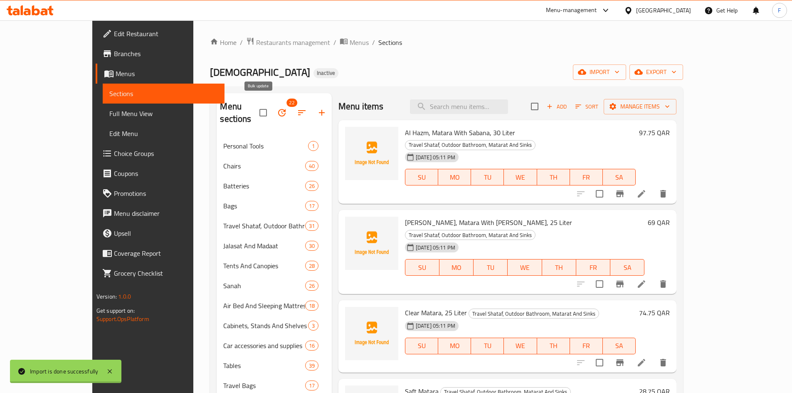
click at [277, 109] on icon "button" at bounding box center [282, 113] width 10 height 10
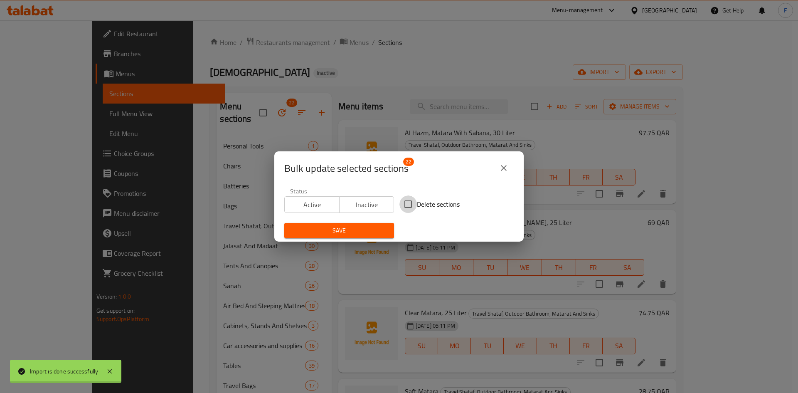
click at [405, 202] on input "Delete sections" at bounding box center [408, 203] width 17 height 17
checkbox input "true"
click at [364, 229] on span "Save" at bounding box center [339, 230] width 96 height 10
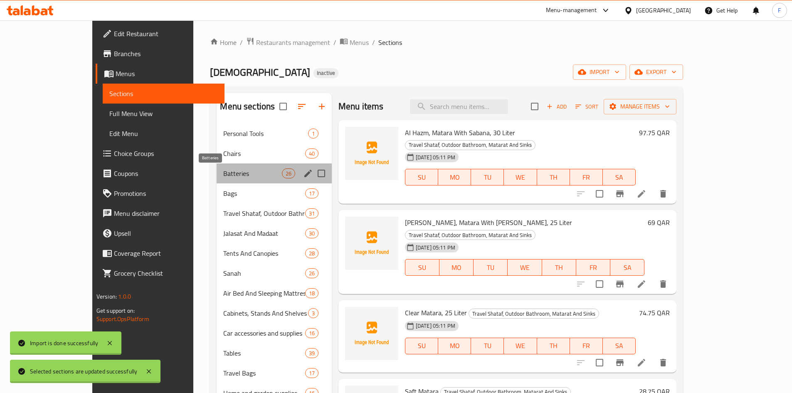
click at [223, 177] on span "Batteries" at bounding box center [252, 173] width 58 height 10
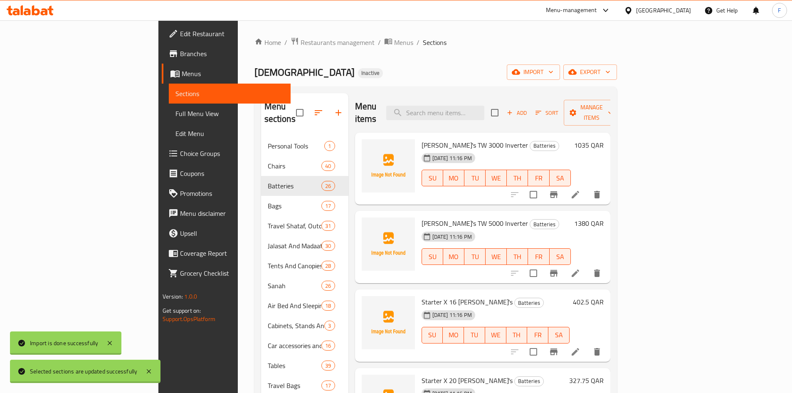
click at [422, 217] on span "[PERSON_NAME]'s TW 5000 Inverter" at bounding box center [475, 223] width 106 height 12
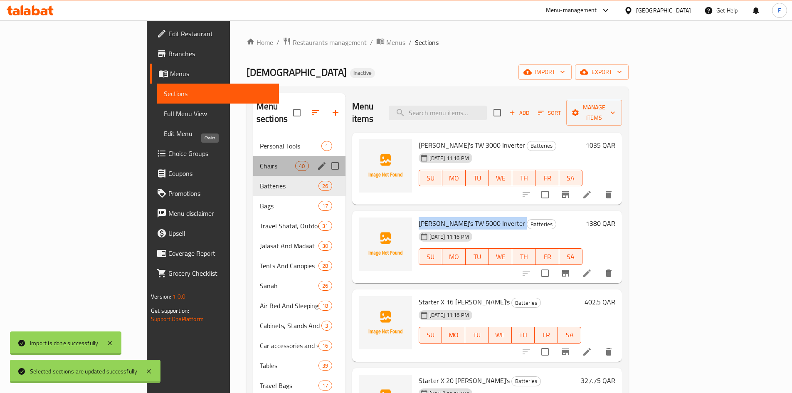
click at [260, 161] on span "Chairs" at bounding box center [277, 166] width 35 height 10
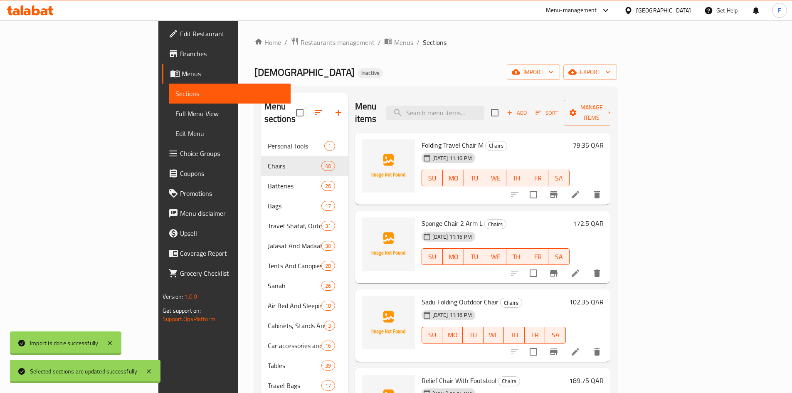
click at [422, 139] on span "Folding Travel Chair M" at bounding box center [453, 145] width 62 height 12
click at [422, 217] on span "Sponge Chair 2 Arm L" at bounding box center [452, 223] width 61 height 12
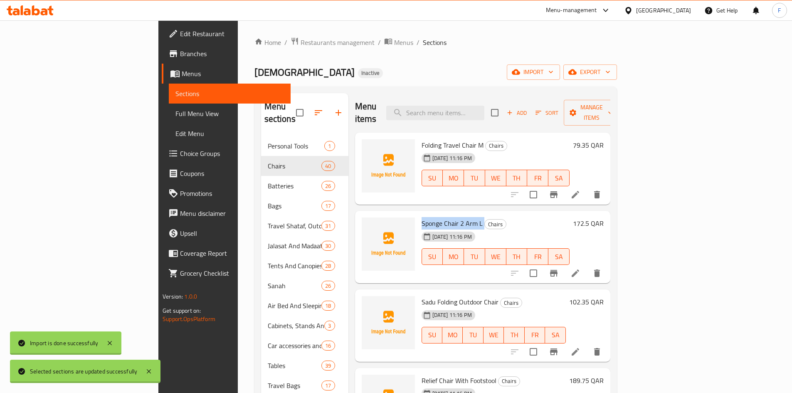
click at [422, 217] on span "Sponge Chair 2 Arm L" at bounding box center [452, 223] width 61 height 12
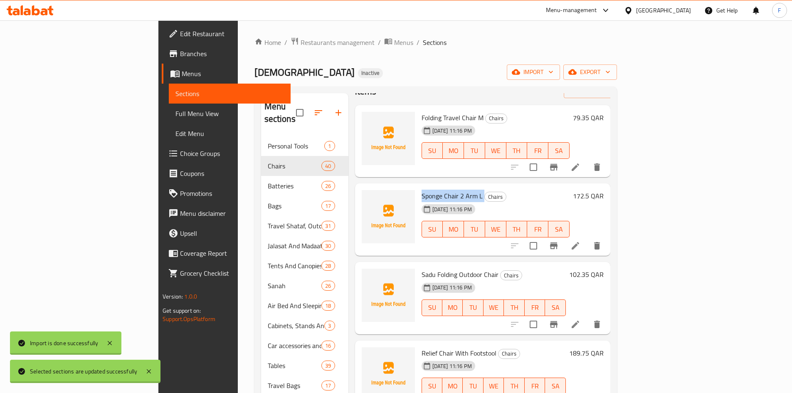
scroll to position [83, 0]
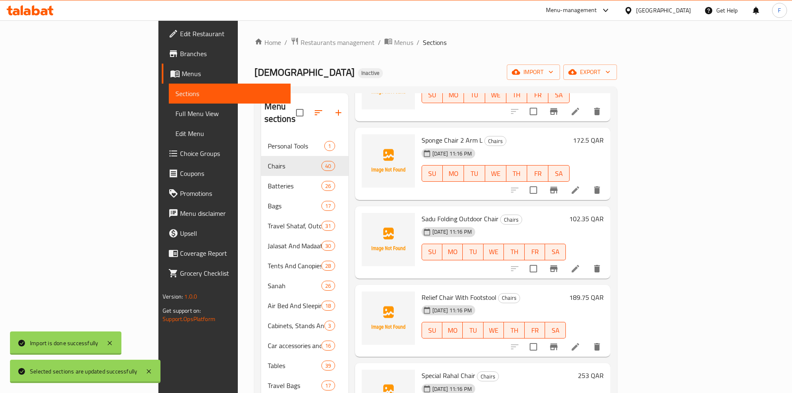
click at [422, 212] on span "Sadu Folding Outdoor Chair" at bounding box center [460, 218] width 77 height 12
click at [423, 291] on span "Relief Chair With Footstool" at bounding box center [459, 297] width 75 height 12
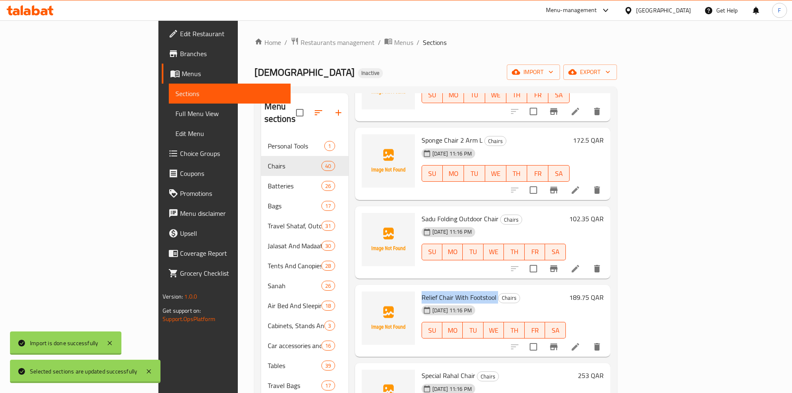
click at [423, 291] on span "Relief Chair With Footstool" at bounding box center [459, 297] width 75 height 12
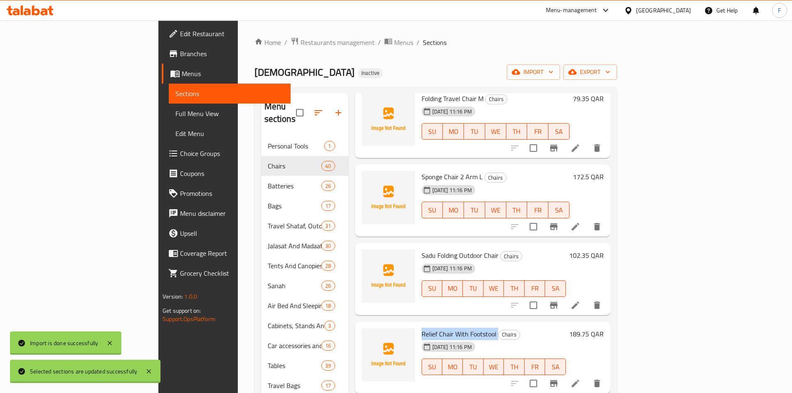
scroll to position [42, 0]
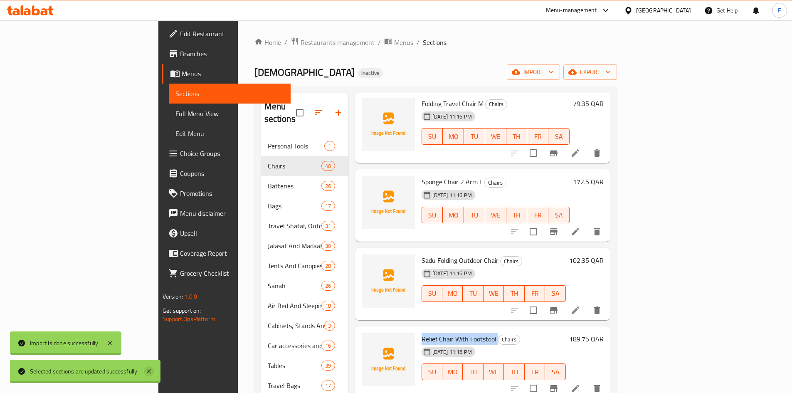
drag, startPoint x: 149, startPoint y: 371, endPoint x: 145, endPoint y: 368, distance: 5.7
click at [148, 370] on icon at bounding box center [149, 371] width 4 height 4
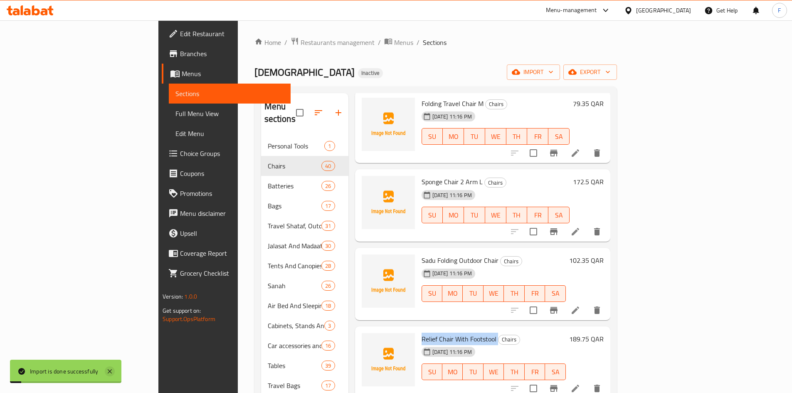
click at [111, 372] on icon at bounding box center [110, 371] width 10 height 10
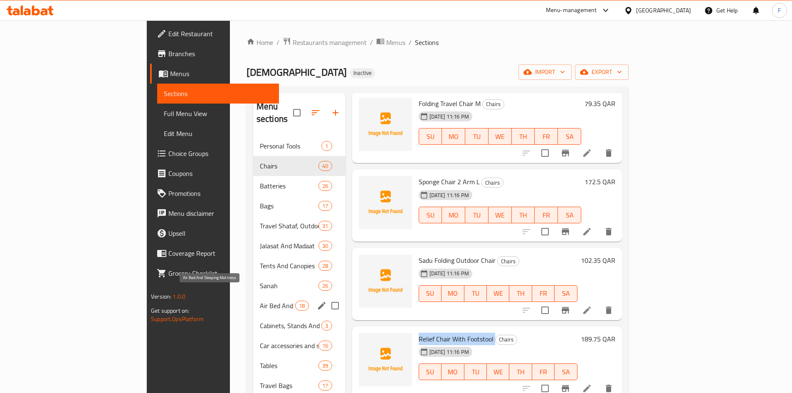
click at [260, 301] on span "Air Bed And Sleeping Mattress" at bounding box center [277, 306] width 35 height 10
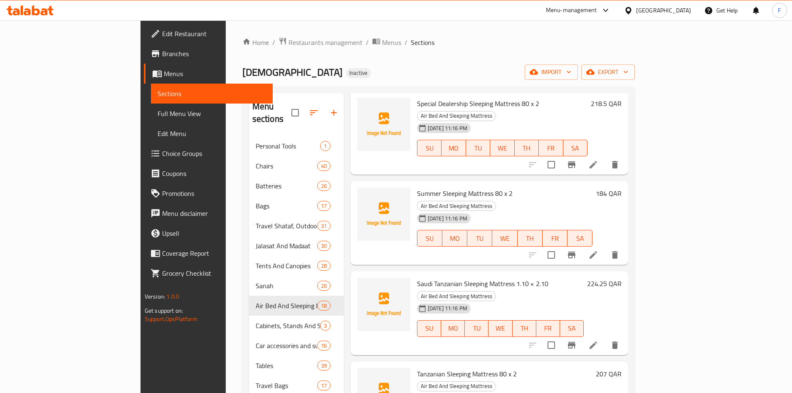
click at [417, 277] on span "Saudi Tanzanian Sleeping Mattress 1.10 × 2.10" at bounding box center [482, 283] width 131 height 12
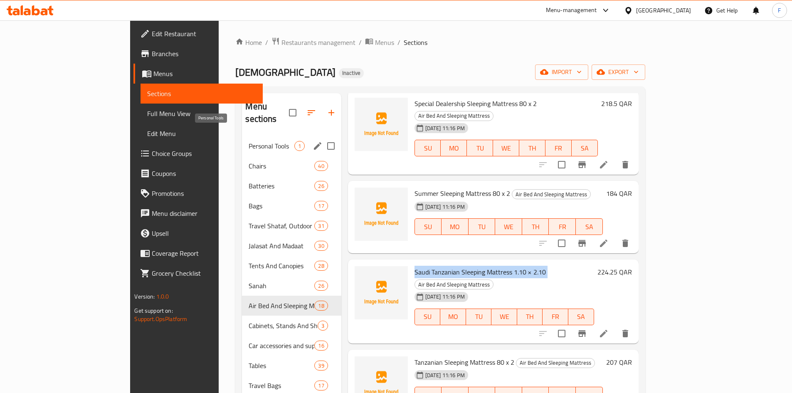
click at [249, 141] on span "Personal Tools" at bounding box center [271, 146] width 45 height 10
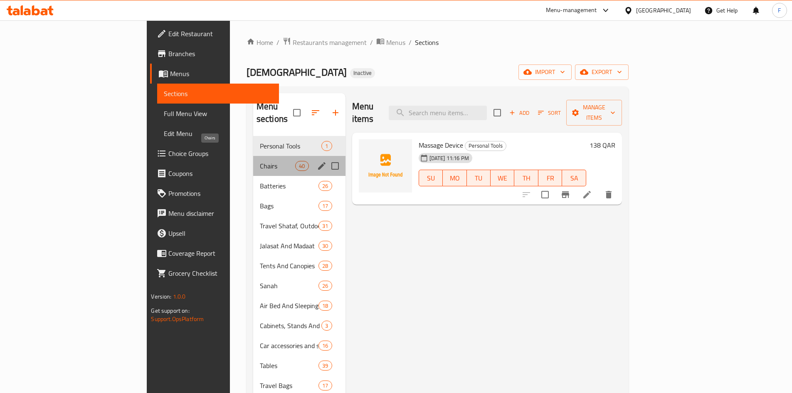
click at [260, 161] on span "Chairs" at bounding box center [277, 166] width 35 height 10
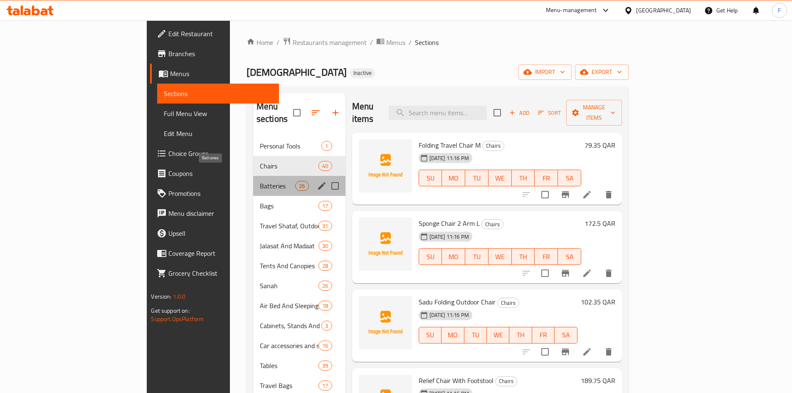
click at [260, 181] on span "Batteries" at bounding box center [277, 186] width 35 height 10
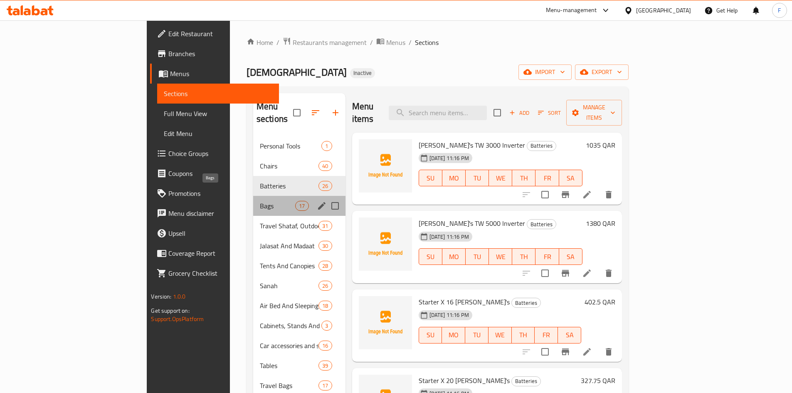
click at [260, 201] on span "Bags" at bounding box center [277, 206] width 35 height 10
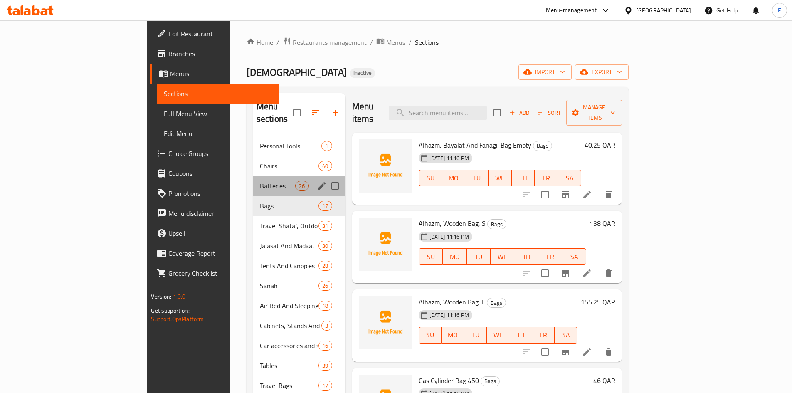
click at [253, 176] on div "Batteries 26" at bounding box center [299, 186] width 92 height 20
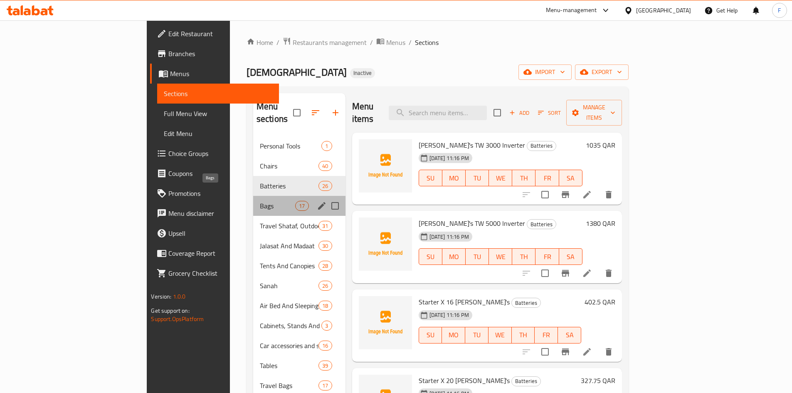
click at [260, 201] on span "Bags" at bounding box center [277, 206] width 35 height 10
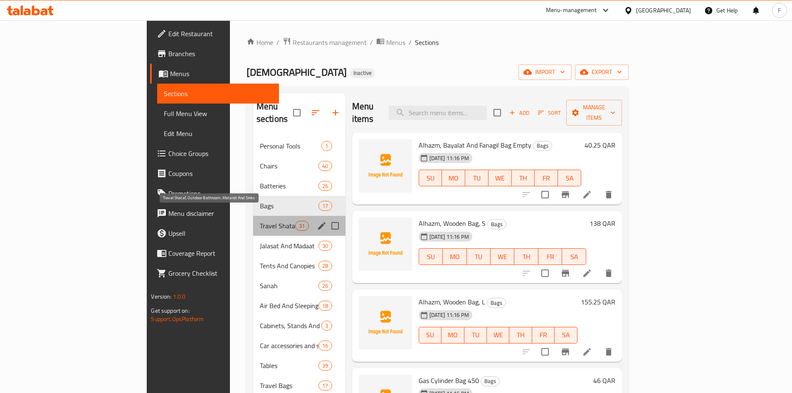
click at [260, 221] on span "Travel Shataf, Outdoor Bathroom, Matarat And Sinks" at bounding box center [277, 226] width 35 height 10
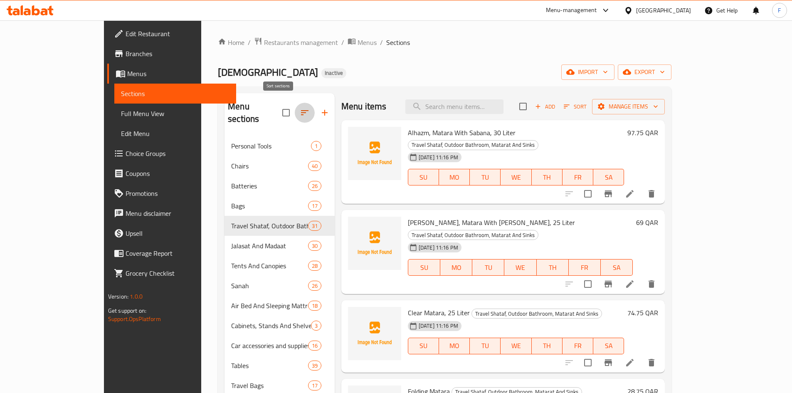
click at [300, 110] on icon "button" at bounding box center [305, 113] width 10 height 10
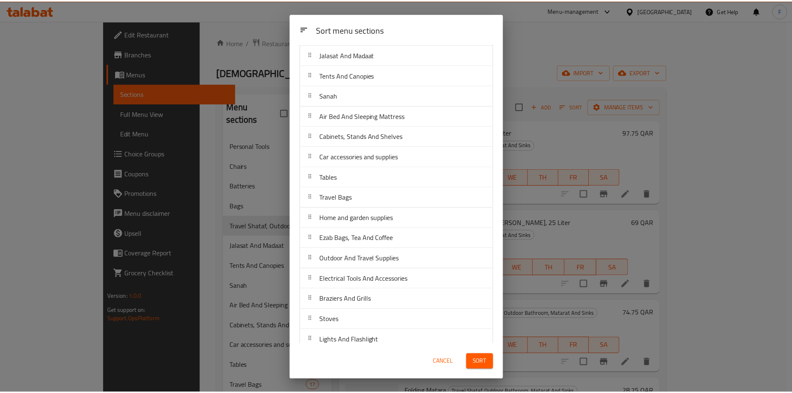
scroll to position [175, 0]
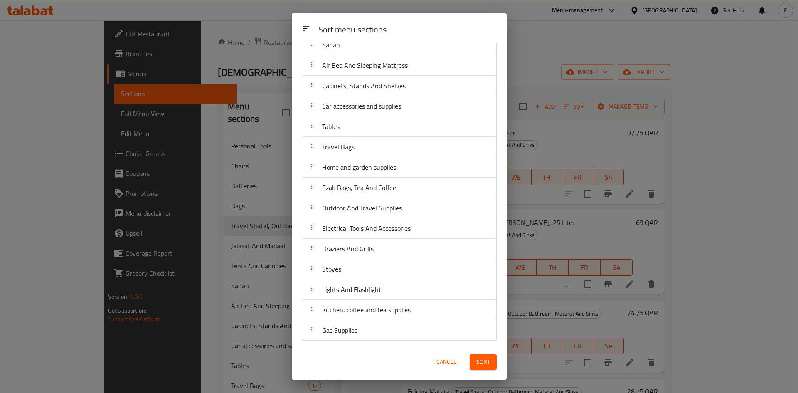
click at [449, 361] on span "Cancel" at bounding box center [447, 362] width 20 height 10
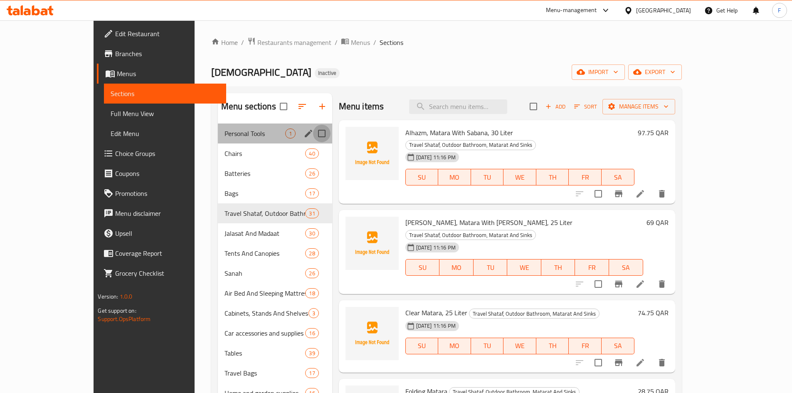
click at [313, 133] on input "Menu sections" at bounding box center [321, 133] width 17 height 17
checkbox input "true"
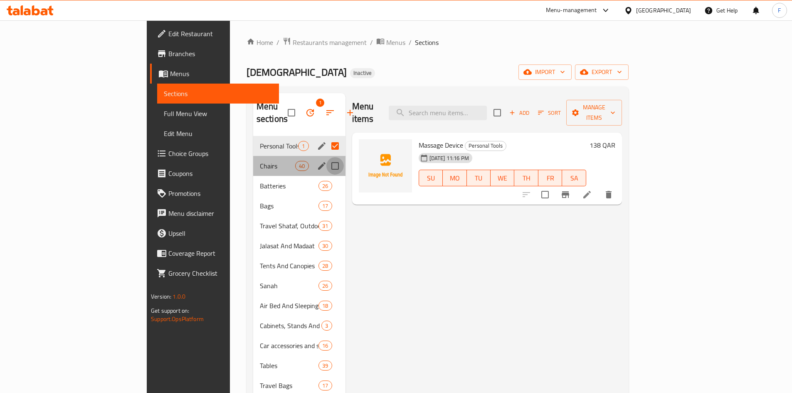
click at [326, 157] on input "Menu sections" at bounding box center [334, 165] width 17 height 17
checkbox input "true"
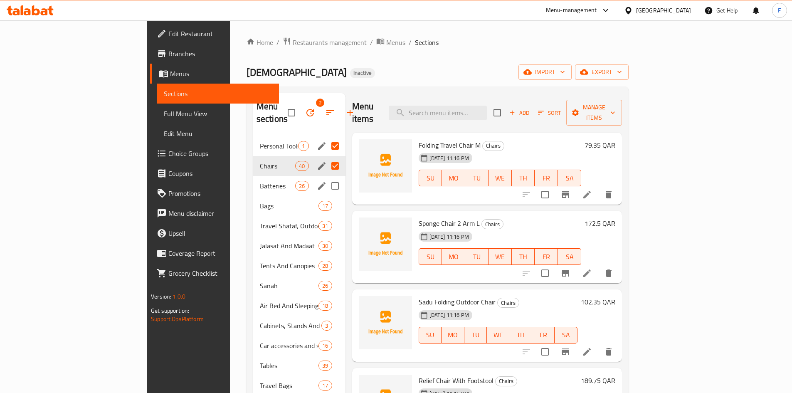
click at [326, 177] on input "Menu sections" at bounding box center [334, 185] width 17 height 17
checkbox input "true"
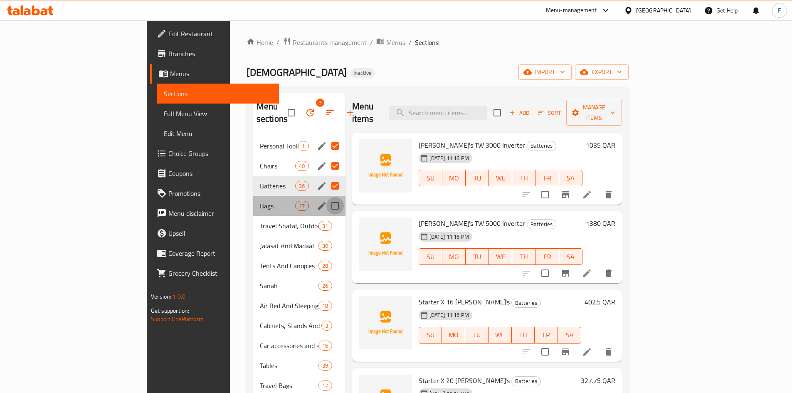
click at [326, 197] on input "Menu sections" at bounding box center [334, 205] width 17 height 17
checkbox input "true"
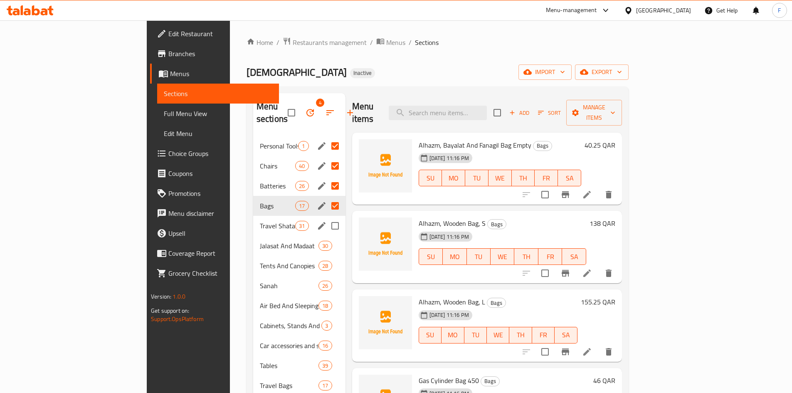
click at [326, 217] on input "Menu sections" at bounding box center [334, 225] width 17 height 17
checkbox input "true"
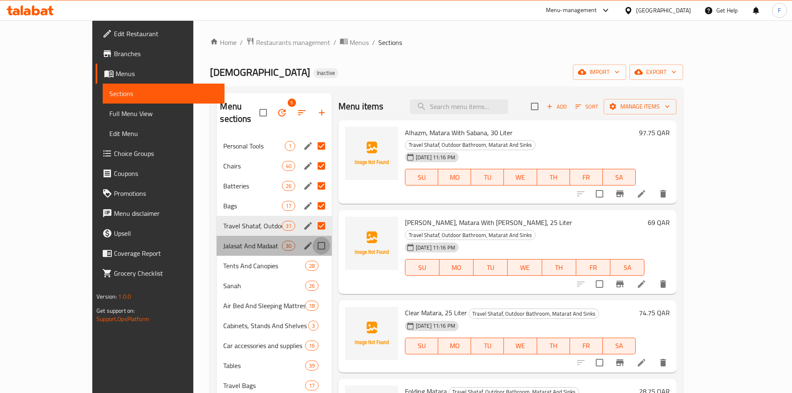
click at [313, 237] on input "Menu sections" at bounding box center [321, 245] width 17 height 17
checkbox input "true"
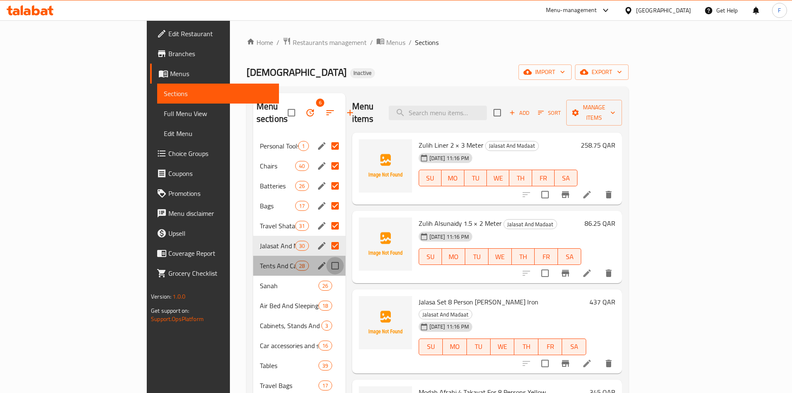
click at [326, 257] on input "Menu sections" at bounding box center [334, 265] width 17 height 17
checkbox input "true"
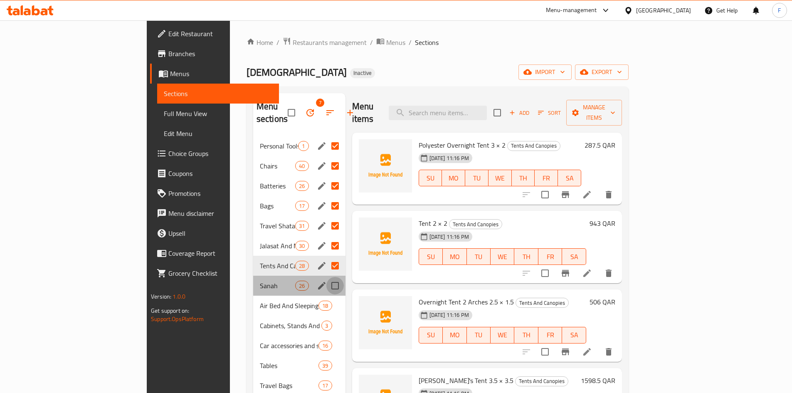
click at [326, 277] on input "Menu sections" at bounding box center [334, 285] width 17 height 17
checkbox input "true"
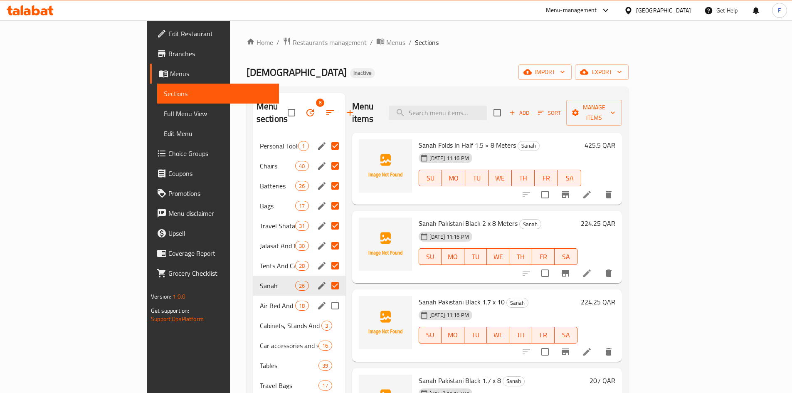
click at [326, 297] on input "Menu sections" at bounding box center [334, 305] width 17 height 17
checkbox input "true"
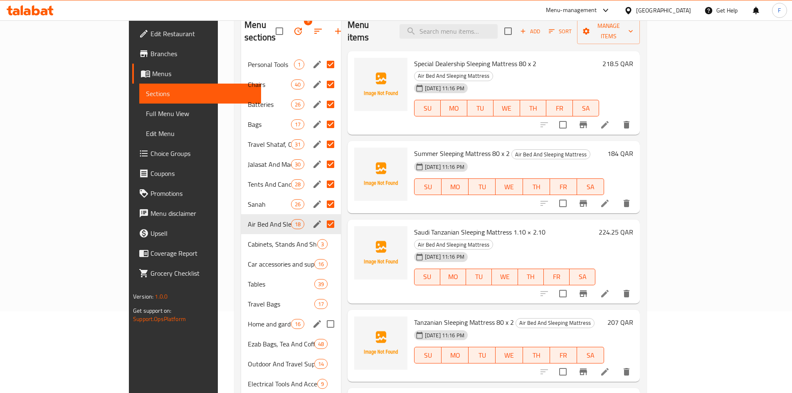
scroll to position [83, 0]
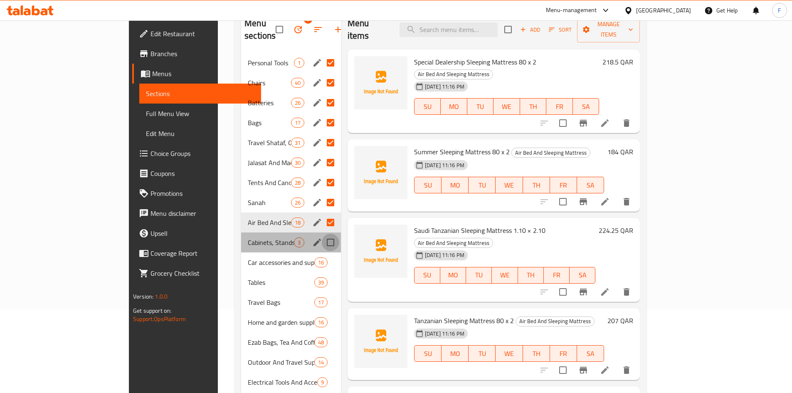
click at [322, 234] on input "Menu sections" at bounding box center [330, 242] width 17 height 17
checkbox input "true"
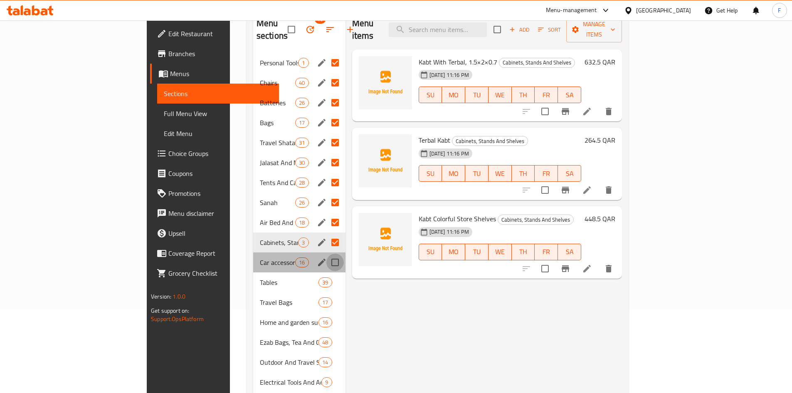
click at [326, 254] on input "Menu sections" at bounding box center [334, 262] width 17 height 17
checkbox input "true"
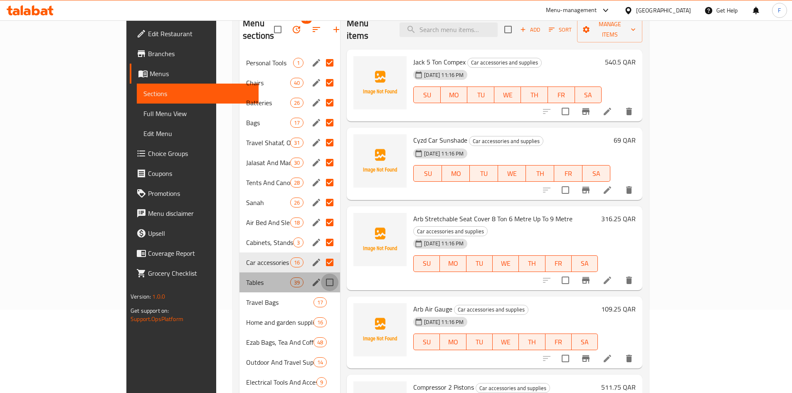
click at [321, 274] on input "Menu sections" at bounding box center [329, 282] width 17 height 17
checkbox input "true"
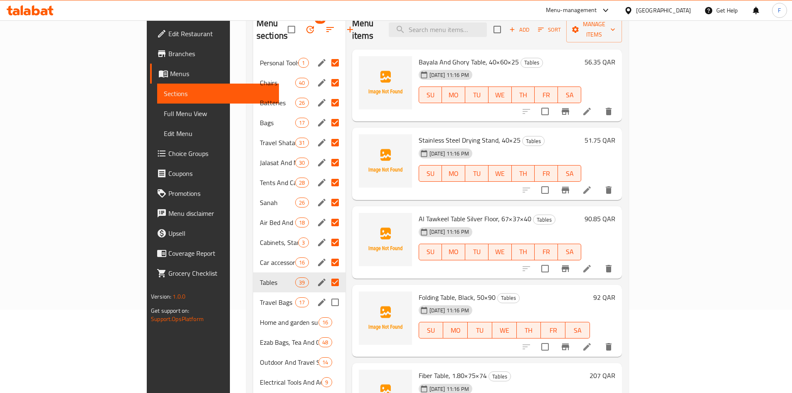
click at [326, 294] on input "Menu sections" at bounding box center [334, 302] width 17 height 17
checkbox input "true"
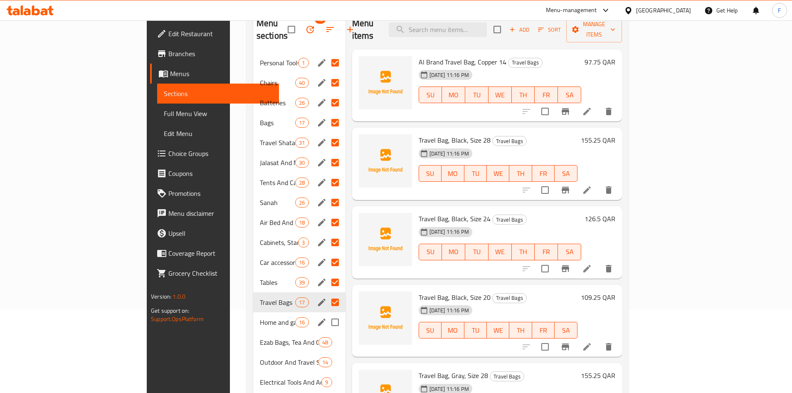
click at [326, 313] on input "Menu sections" at bounding box center [334, 321] width 17 height 17
checkbox input "true"
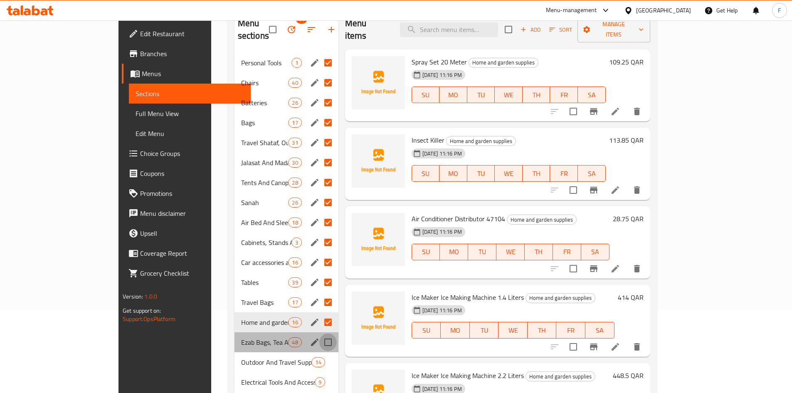
click at [319, 333] on input "Menu sections" at bounding box center [327, 341] width 17 height 17
checkbox input "true"
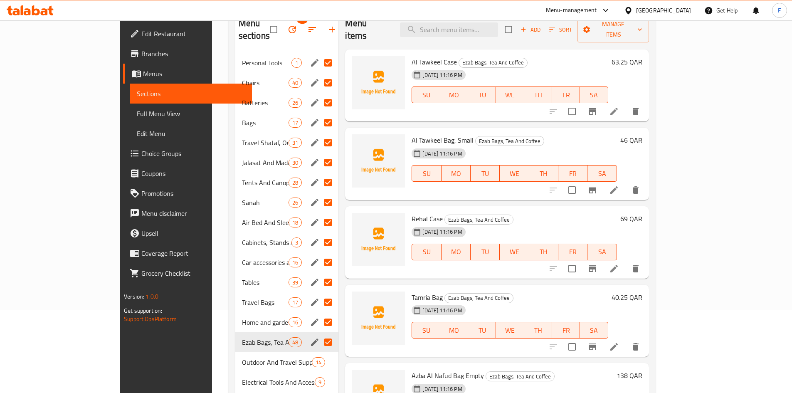
scroll to position [166, 0]
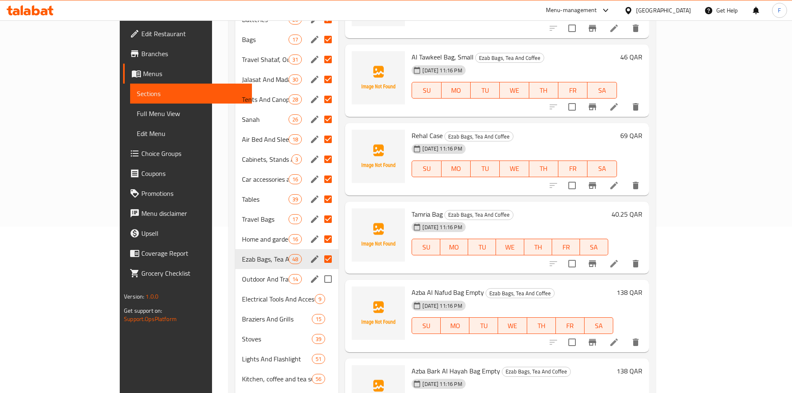
click at [319, 270] on input "Menu sections" at bounding box center [327, 278] width 17 height 17
checkbox input "true"
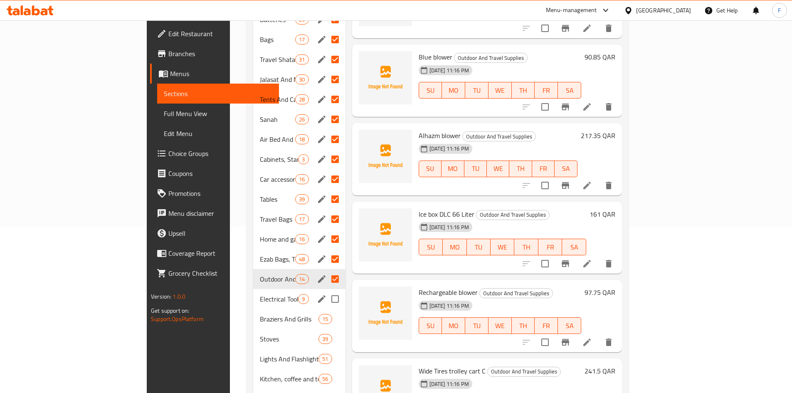
click at [326, 290] on input "Menu sections" at bounding box center [334, 298] width 17 height 17
checkbox input "true"
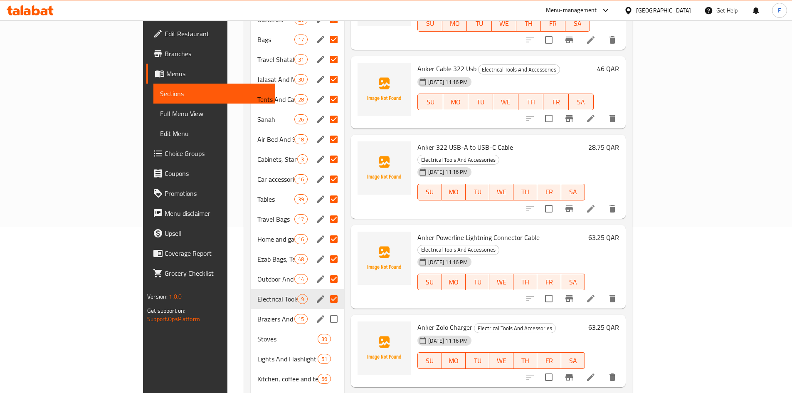
click at [325, 310] on input "Menu sections" at bounding box center [333, 318] width 17 height 17
checkbox input "true"
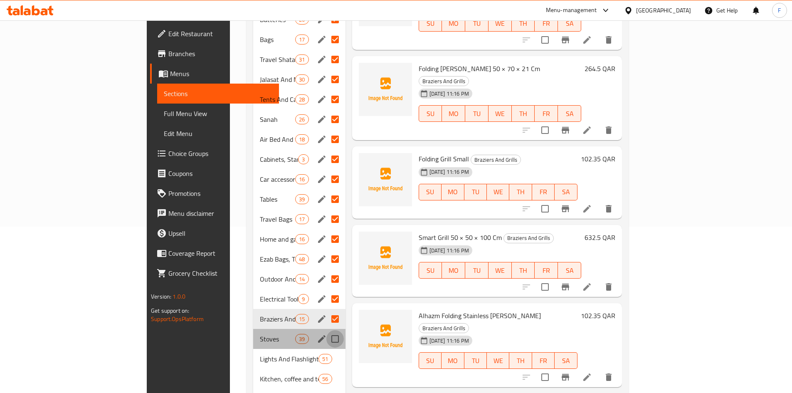
click at [326, 330] on input "Menu sections" at bounding box center [334, 338] width 17 height 17
checkbox input "true"
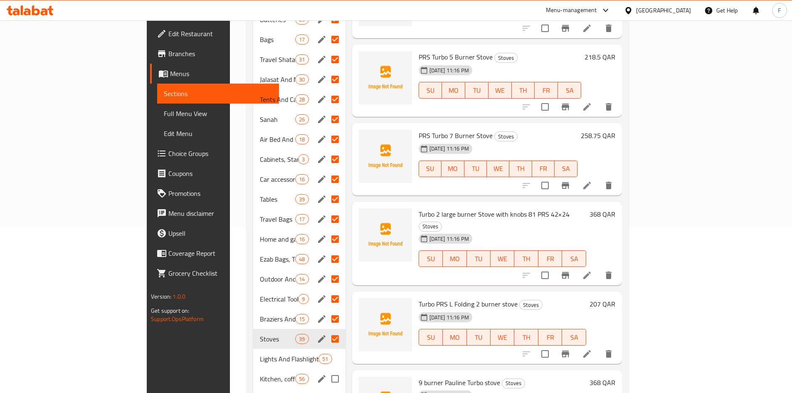
scroll to position [196, 0]
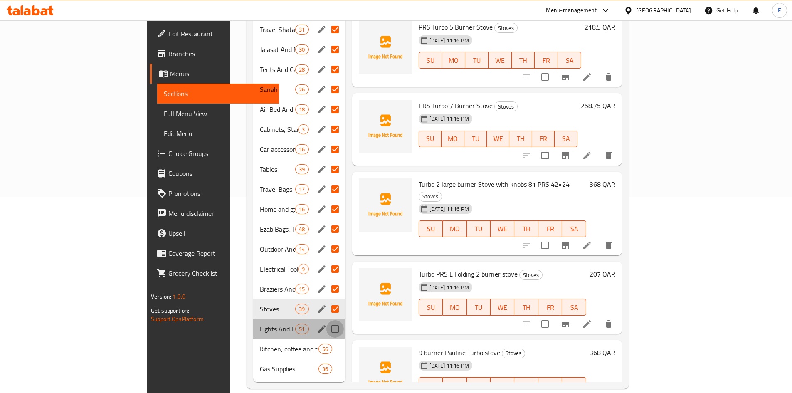
click at [326, 320] on input "Menu sections" at bounding box center [334, 328] width 17 height 17
checkbox input "true"
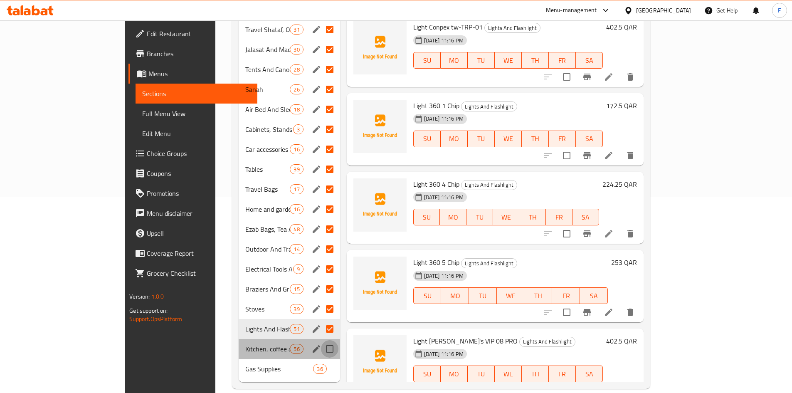
click at [321, 340] on input "Menu sections" at bounding box center [329, 348] width 17 height 17
checkbox input "true"
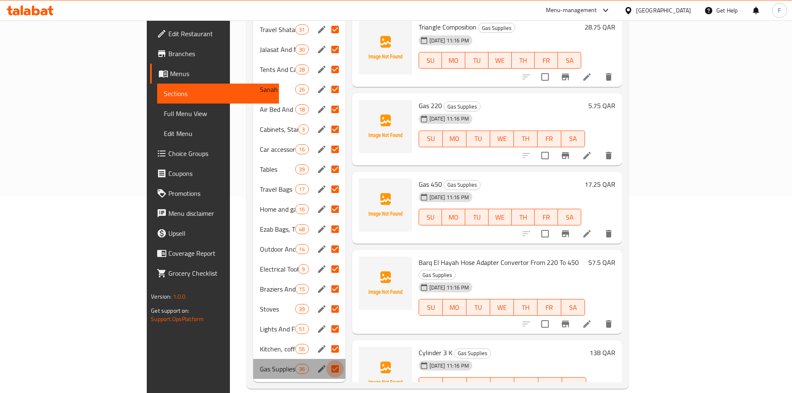
click at [326, 360] on input "Menu sections" at bounding box center [334, 368] width 17 height 17
checkbox input "false"
click at [326, 360] on input "Menu sections" at bounding box center [334, 368] width 17 height 17
checkbox input "true"
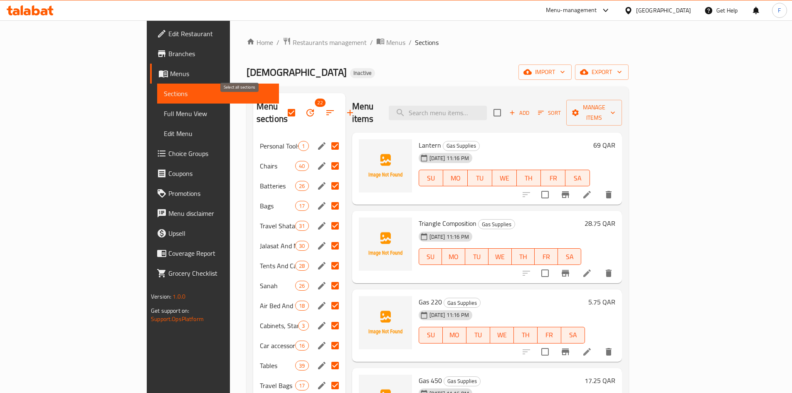
click at [283, 104] on input "checkbox" at bounding box center [291, 112] width 17 height 17
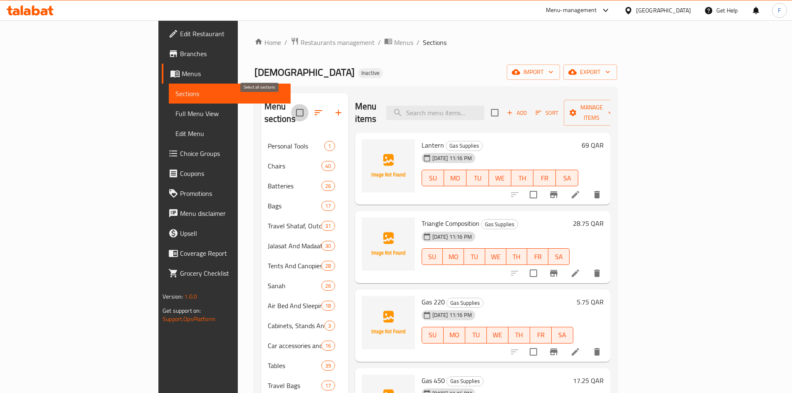
click at [291, 106] on input "checkbox" at bounding box center [299, 112] width 17 height 17
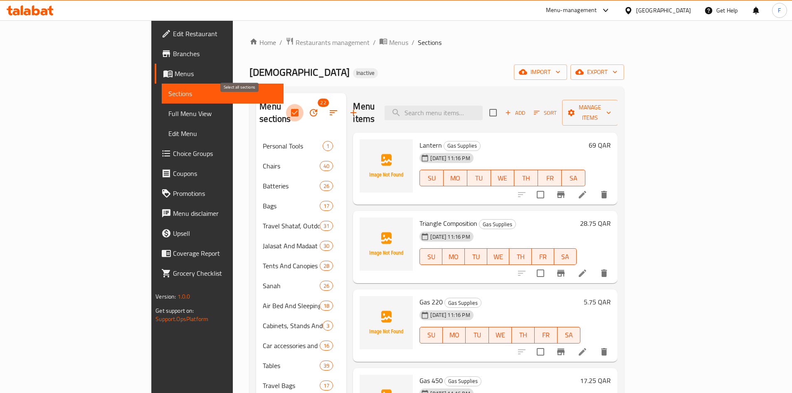
click at [286, 107] on input "checkbox" at bounding box center [294, 112] width 17 height 17
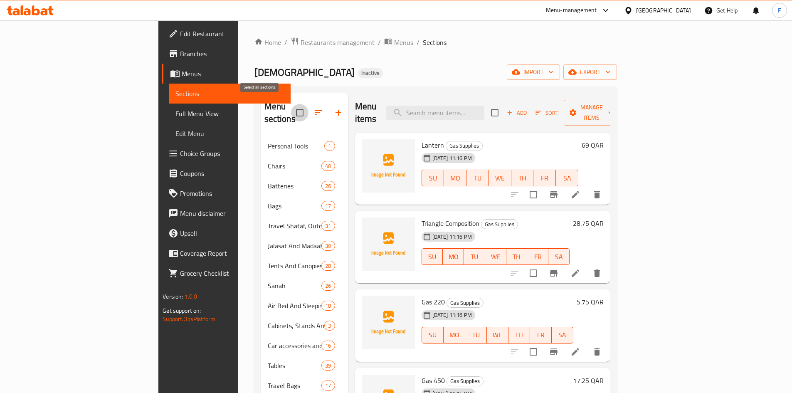
click at [291, 106] on input "checkbox" at bounding box center [299, 112] width 17 height 17
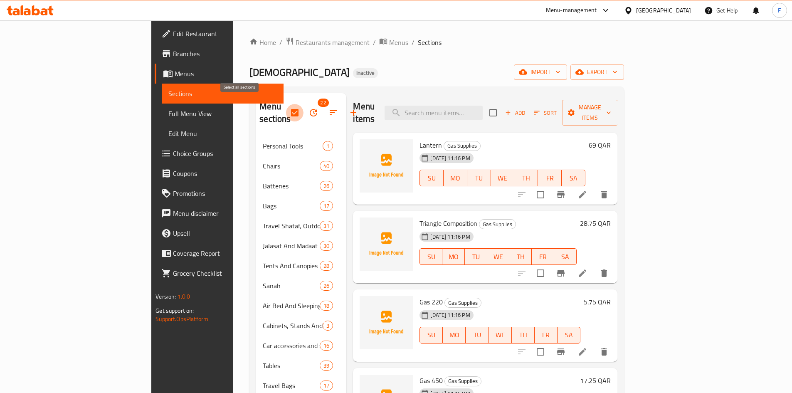
click at [286, 106] on input "checkbox" at bounding box center [294, 112] width 17 height 17
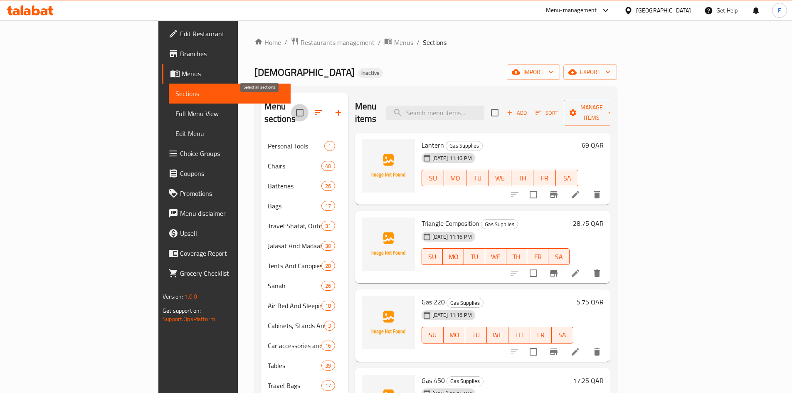
click at [291, 106] on input "checkbox" at bounding box center [299, 112] width 17 height 17
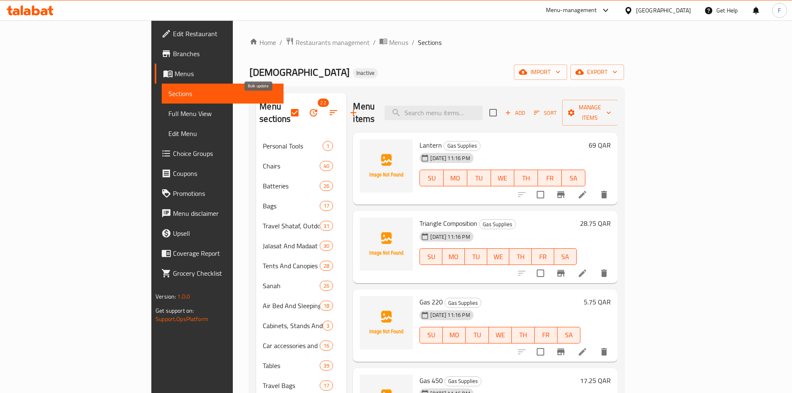
click at [308, 108] on icon "button" at bounding box center [313, 113] width 10 height 10
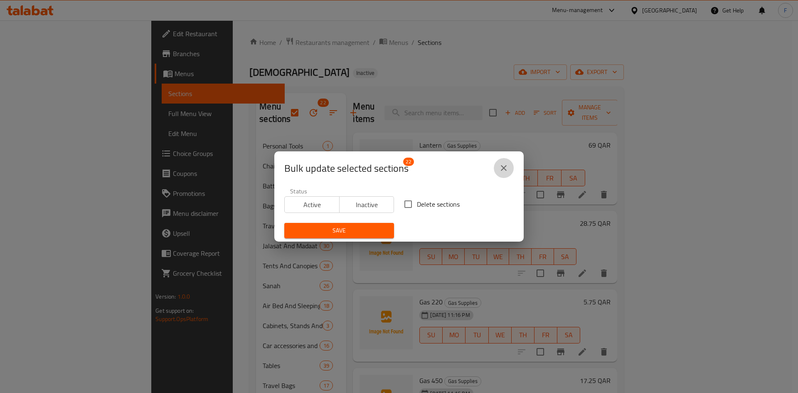
click at [505, 168] on icon "close" at bounding box center [504, 168] width 10 height 10
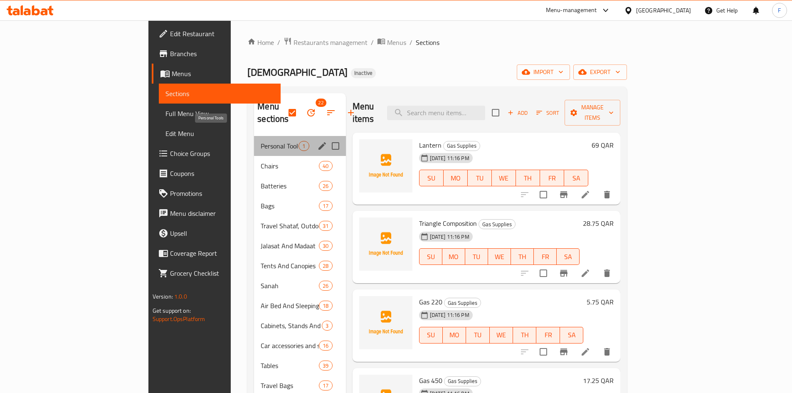
click at [261, 141] on span "Personal Tools" at bounding box center [280, 146] width 38 height 10
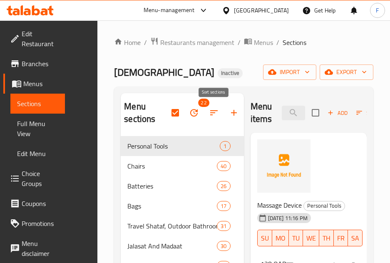
click at [212, 114] on icon "button" at bounding box center [214, 113] width 10 height 10
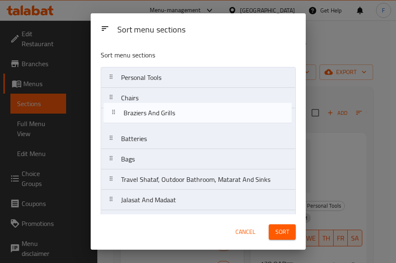
drag, startPoint x: 158, startPoint y: 136, endPoint x: 160, endPoint y: 114, distance: 22.6
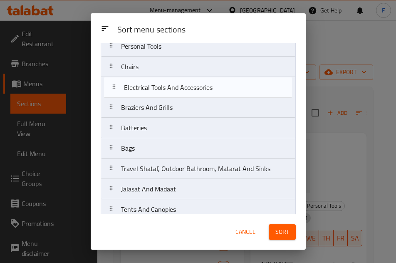
scroll to position [27, 0]
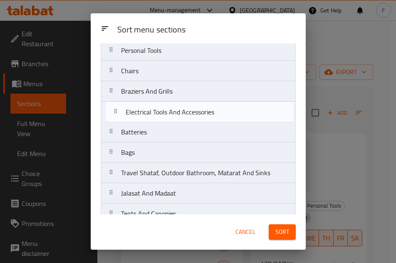
drag, startPoint x: 150, startPoint y: 134, endPoint x: 154, endPoint y: 111, distance: 23.2
click at [154, 111] on nav "Personal Tools Chairs Braziers And Grills Batteries Bags Travel Shataf, Outdoor…" at bounding box center [198, 264] width 195 height 449
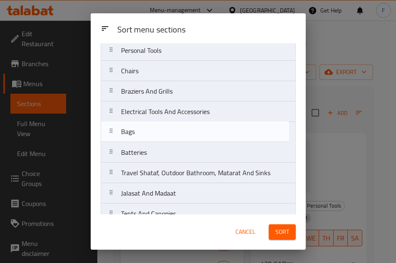
drag, startPoint x: 134, startPoint y: 157, endPoint x: 134, endPoint y: 133, distance: 23.7
click at [134, 133] on nav "Personal Tools Chairs Braziers And Grills Electrical Tools And Accessories Batt…" at bounding box center [198, 264] width 195 height 449
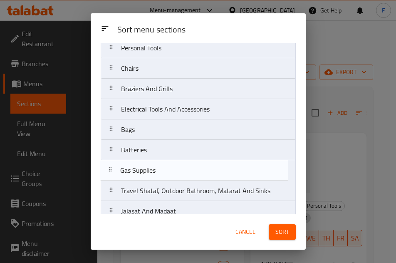
scroll to position [30, 0]
drag, startPoint x: 135, startPoint y: 201, endPoint x: 136, endPoint y: 167, distance: 34.1
click at [136, 167] on nav "Personal Tools Chairs Braziers And Grills Electrical Tools And Accessories Bags…" at bounding box center [198, 261] width 195 height 449
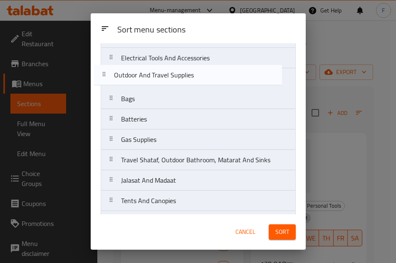
scroll to position [72, 0]
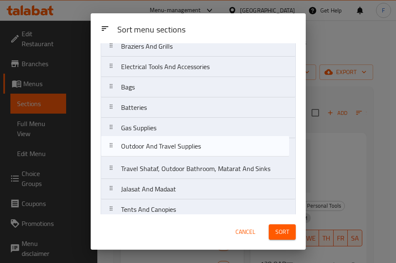
drag, startPoint x: 138, startPoint y: 143, endPoint x: 138, endPoint y: 148, distance: 4.6
click at [138, 148] on nav "Personal Tools Chairs Braziers And Grills Electrical Tools And Accessories Bags…" at bounding box center [198, 219] width 195 height 449
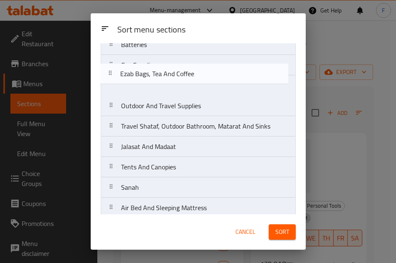
scroll to position [132, 0]
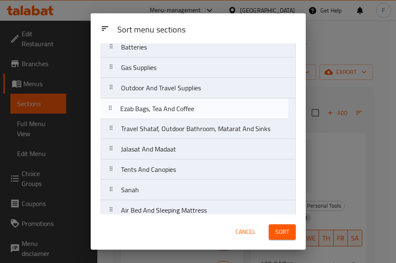
drag, startPoint x: 132, startPoint y: 144, endPoint x: 131, endPoint y: 109, distance: 34.5
click at [131, 109] on nav "Personal Tools Chairs Braziers And Grills Electrical Tools And Accessories Bags…" at bounding box center [198, 159] width 195 height 449
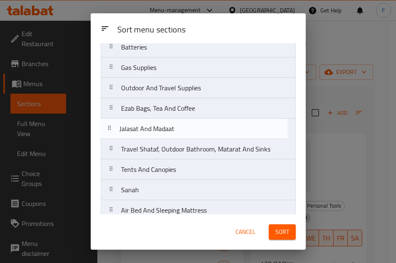
drag, startPoint x: 136, startPoint y: 155, endPoint x: 134, endPoint y: 133, distance: 22.5
click at [134, 133] on nav "Personal Tools Chairs Braziers And Grills Electrical Tools And Accessories Bags…" at bounding box center [198, 159] width 195 height 449
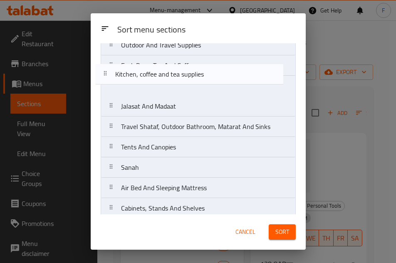
scroll to position [174, 0]
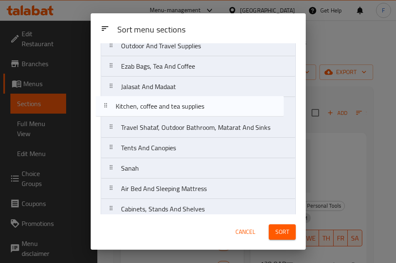
drag, startPoint x: 139, startPoint y: 203, endPoint x: 134, endPoint y: 107, distance: 96.2
click at [134, 107] on nav "Personal Tools Chairs Braziers And Grills Electrical Tools And Accessories Bags…" at bounding box center [198, 117] width 195 height 449
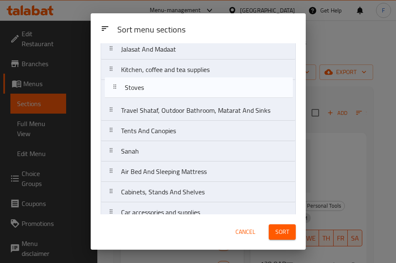
scroll to position [209, 0]
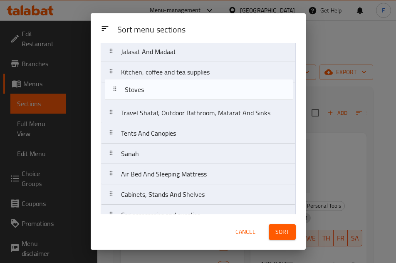
drag, startPoint x: 130, startPoint y: 183, endPoint x: 134, endPoint y: 89, distance: 93.6
click at [134, 89] on nav "Personal Tools Chairs Braziers And Grills Electrical Tools And Accessories Bags…" at bounding box center [198, 82] width 195 height 449
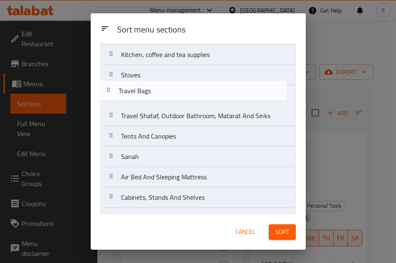
scroll to position [226, 0]
drag, startPoint x: 143, startPoint y: 160, endPoint x: 140, endPoint y: 90, distance: 70.7
click at [140, 90] on nav "Personal Tools Chairs Braziers And Grills Electrical Tools And Accessories Bags…" at bounding box center [198, 65] width 195 height 449
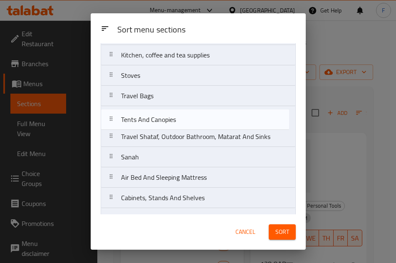
drag, startPoint x: 144, startPoint y: 141, endPoint x: 144, endPoint y: 121, distance: 19.5
click at [144, 121] on nav "Personal Tools Chairs Braziers And Grills Electrical Tools And Accessories Bags…" at bounding box center [198, 65] width 195 height 449
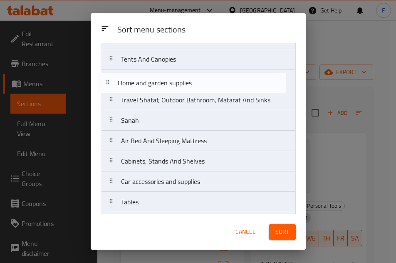
scroll to position [278, 0]
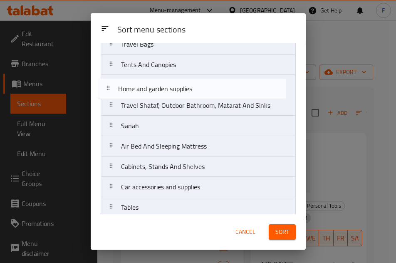
drag, startPoint x: 144, startPoint y: 181, endPoint x: 141, endPoint y: 87, distance: 93.6
click at [141, 87] on nav "Personal Tools Chairs Braziers And Grills Electrical Tools And Accessories Bags…" at bounding box center [198, 13] width 195 height 449
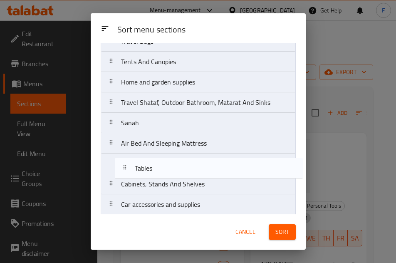
scroll to position [282, 0]
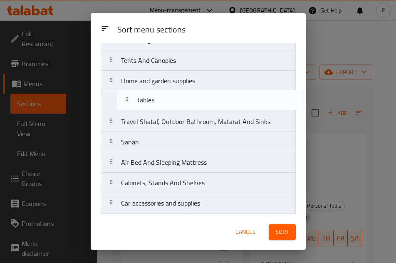
drag, startPoint x: 139, startPoint y: 208, endPoint x: 158, endPoint y: 99, distance: 111.3
click at [158, 99] on nav "Personal Tools Chairs Braziers And Grills Electrical Tools And Accessories Bags…" at bounding box center [198, 9] width 195 height 449
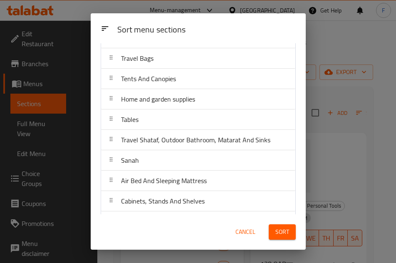
scroll to position [305, 0]
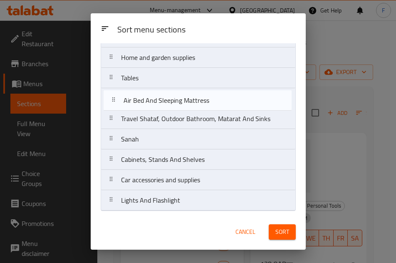
drag, startPoint x: 133, startPoint y: 145, endPoint x: 136, endPoint y: 104, distance: 41.2
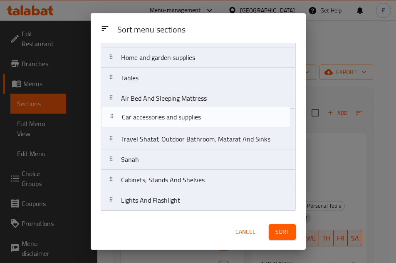
drag, startPoint x: 139, startPoint y: 187, endPoint x: 140, endPoint y: 121, distance: 66.1
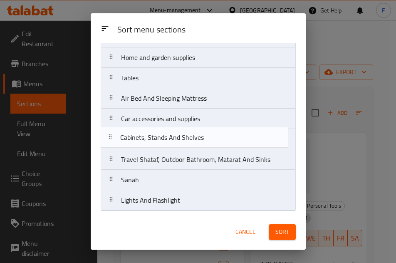
drag, startPoint x: 142, startPoint y: 183, endPoint x: 141, endPoint y: 138, distance: 45.3
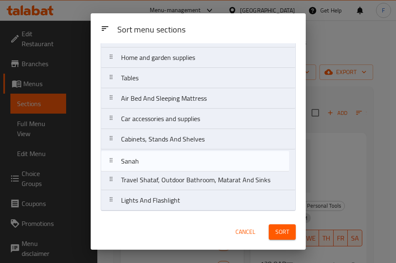
drag, startPoint x: 140, startPoint y: 182, endPoint x: 140, endPoint y: 160, distance: 21.6
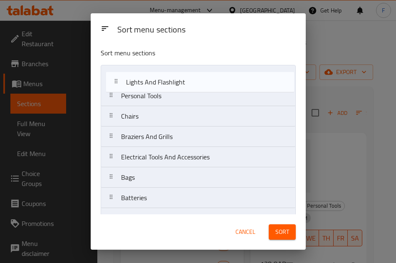
scroll to position [0, 0]
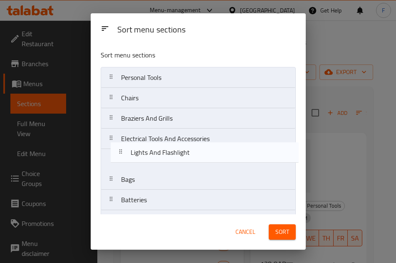
drag, startPoint x: 144, startPoint y: 202, endPoint x: 155, endPoint y: 153, distance: 51.0
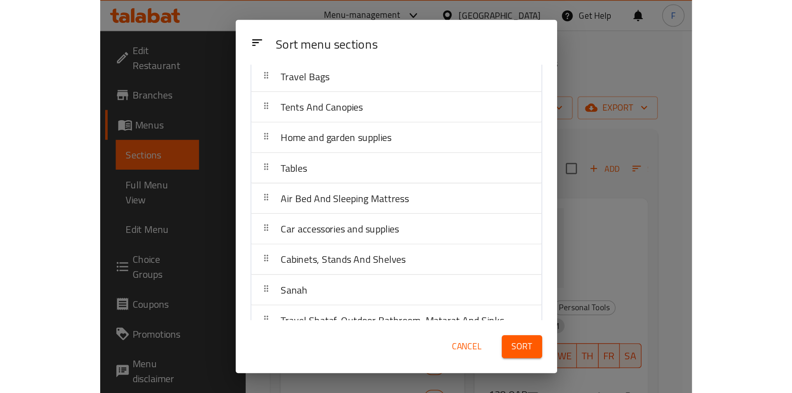
scroll to position [305, 0]
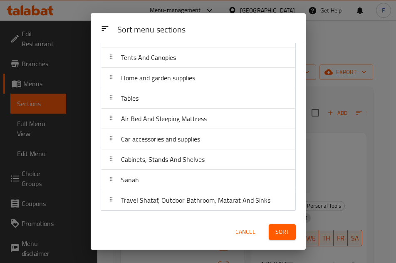
click at [286, 232] on span "Sort" at bounding box center [282, 232] width 14 height 10
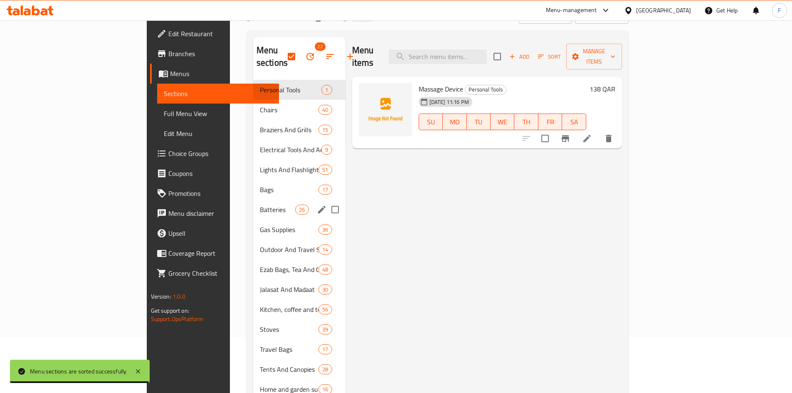
scroll to position [42, 0]
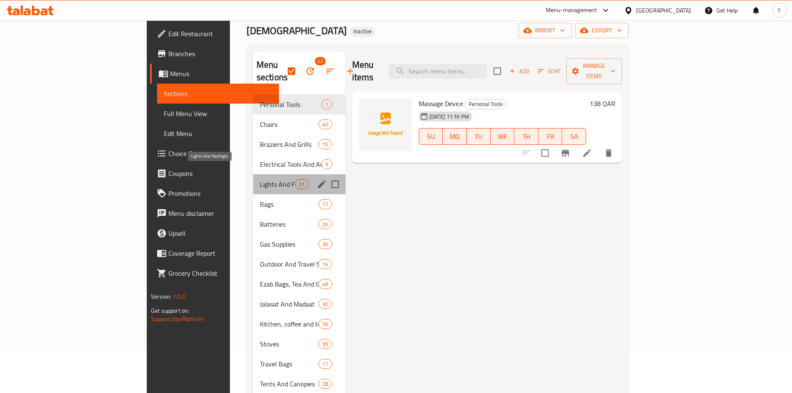
click at [260, 179] on span "Lights And Flashlight" at bounding box center [277, 184] width 35 height 10
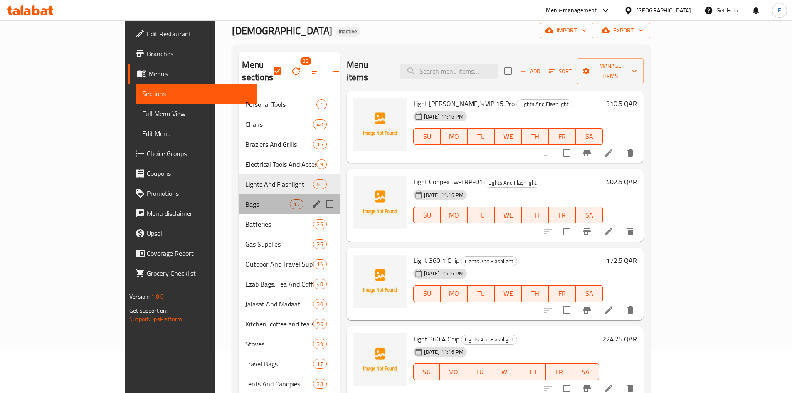
click at [245, 199] on span "Bags" at bounding box center [267, 204] width 44 height 10
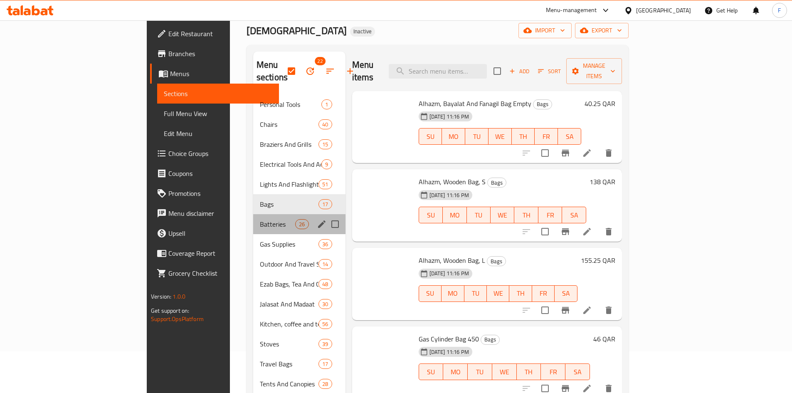
click at [253, 221] on div "Batteries 26" at bounding box center [299, 224] width 92 height 20
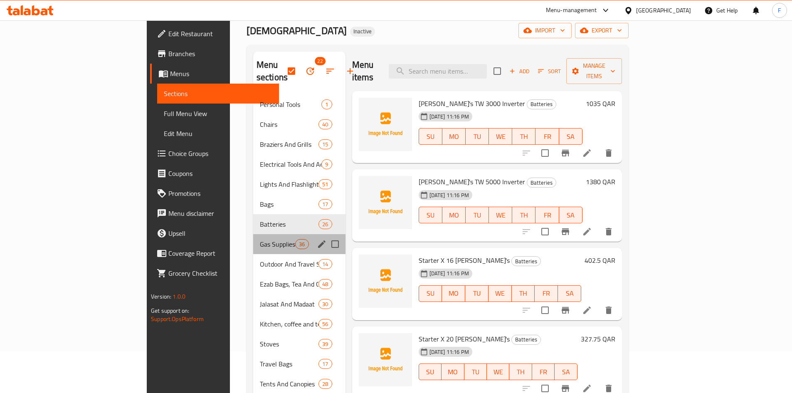
click at [260, 239] on span "Gas Supplies" at bounding box center [277, 244] width 35 height 10
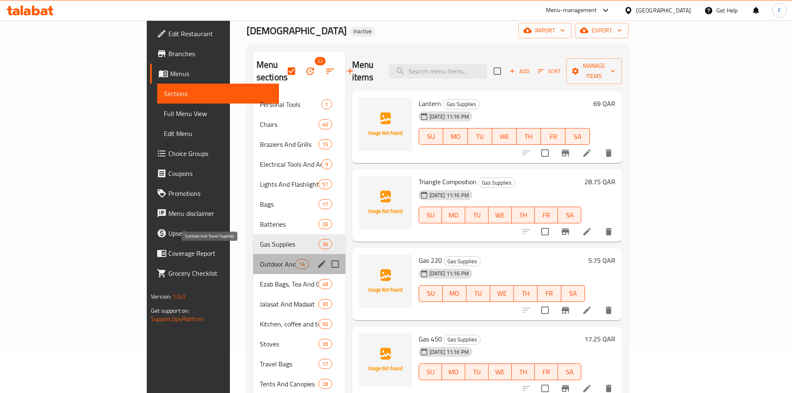
click at [260, 259] on span "Outdoor And Travel Supplies" at bounding box center [277, 264] width 35 height 10
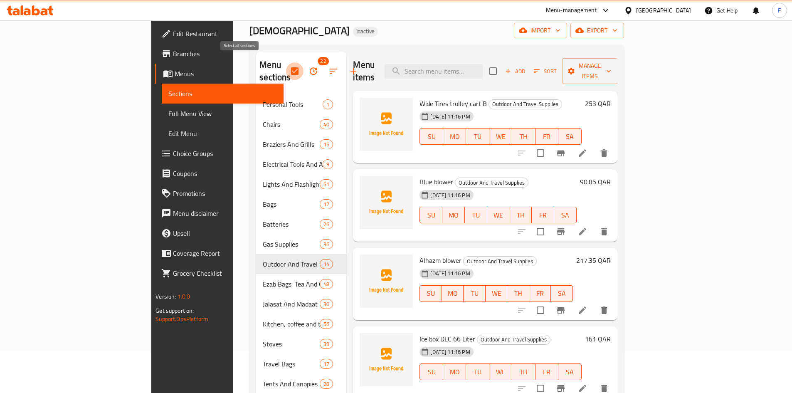
click at [286, 64] on input "checkbox" at bounding box center [294, 70] width 17 height 17
checkbox input "false"
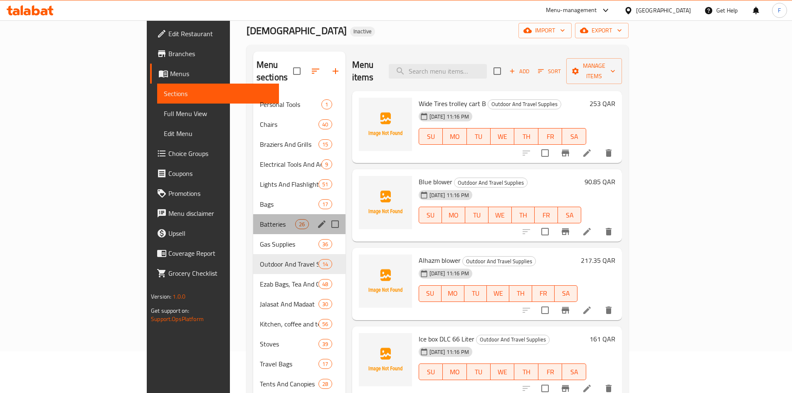
click at [253, 214] on div "Batteries 26" at bounding box center [299, 224] width 92 height 20
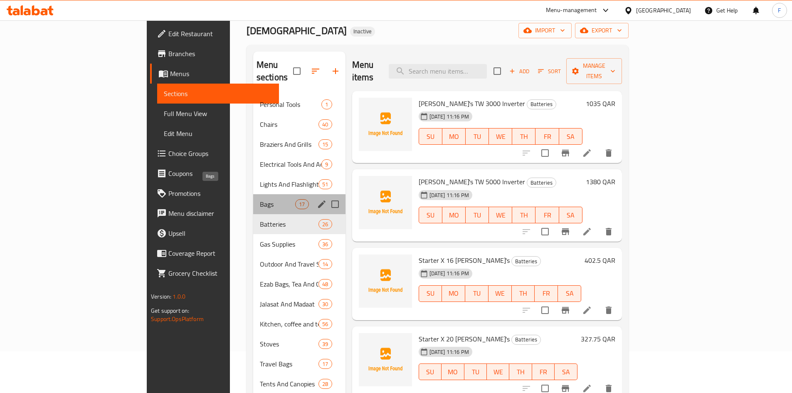
click at [260, 199] on span "Bags" at bounding box center [277, 204] width 35 height 10
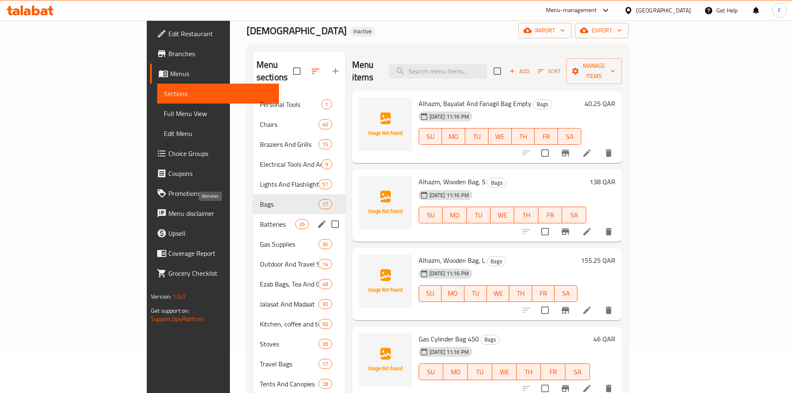
click at [260, 219] on span "Batteries" at bounding box center [277, 224] width 35 height 10
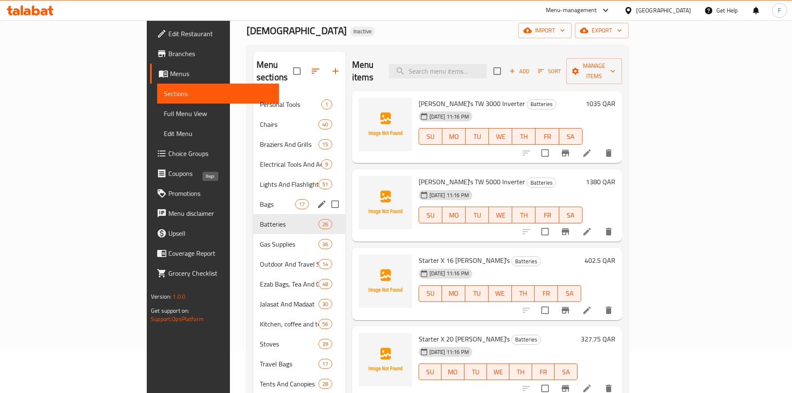
click at [260, 199] on span "Bags" at bounding box center [277, 204] width 35 height 10
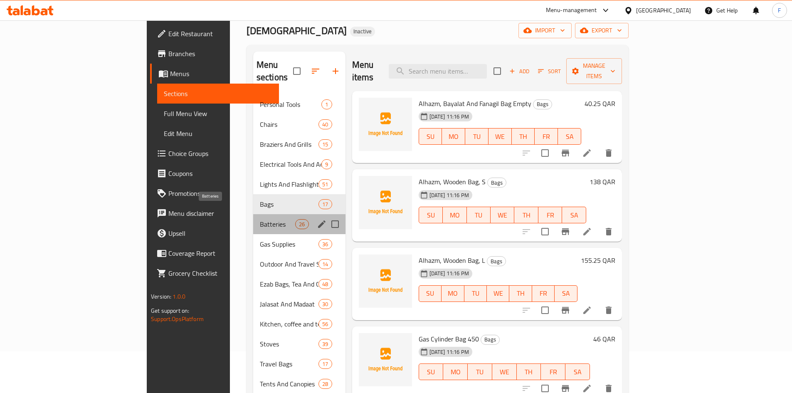
click at [260, 219] on span "Batteries" at bounding box center [277, 224] width 35 height 10
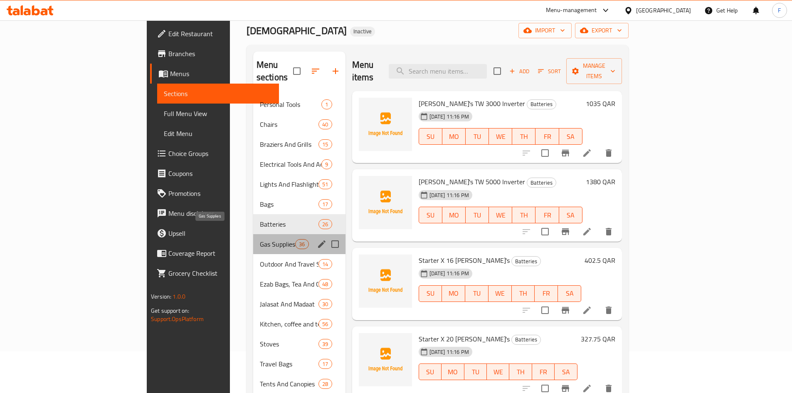
click at [260, 239] on span "Gas Supplies" at bounding box center [277, 244] width 35 height 10
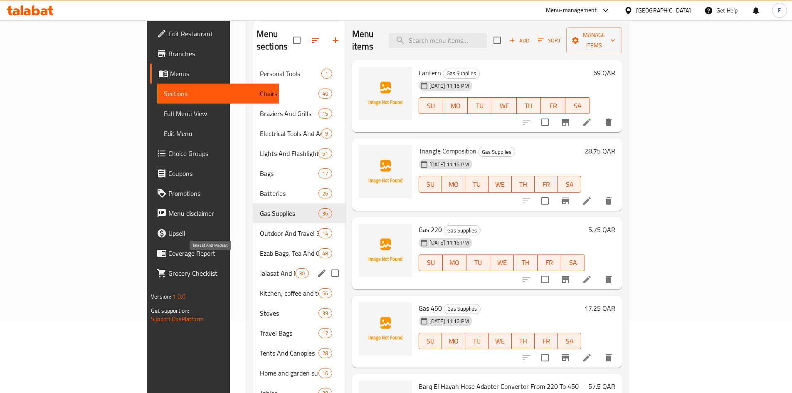
scroll to position [30, 0]
